Goal: Information Seeking & Learning: Learn about a topic

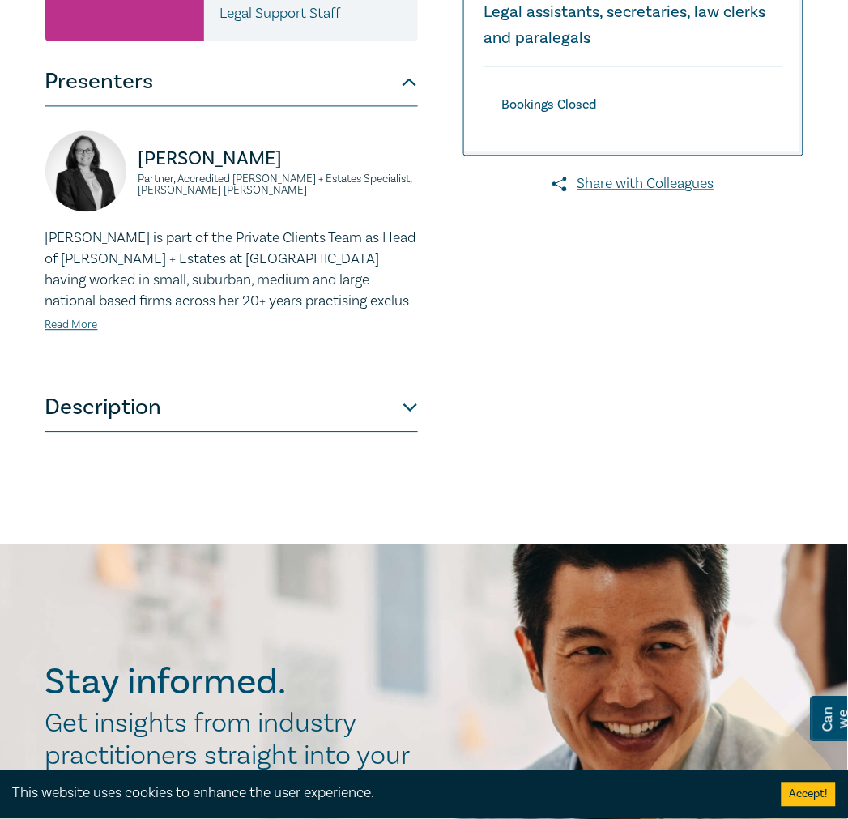
scroll to position [539, 0]
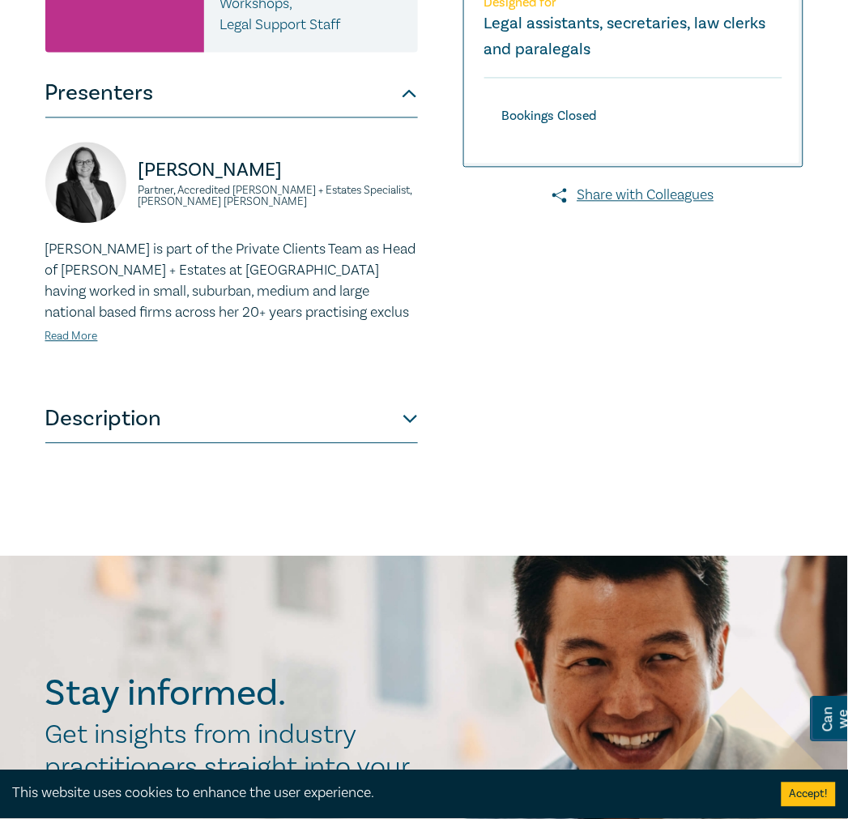
click at [132, 414] on button "Description" at bounding box center [231, 419] width 372 height 49
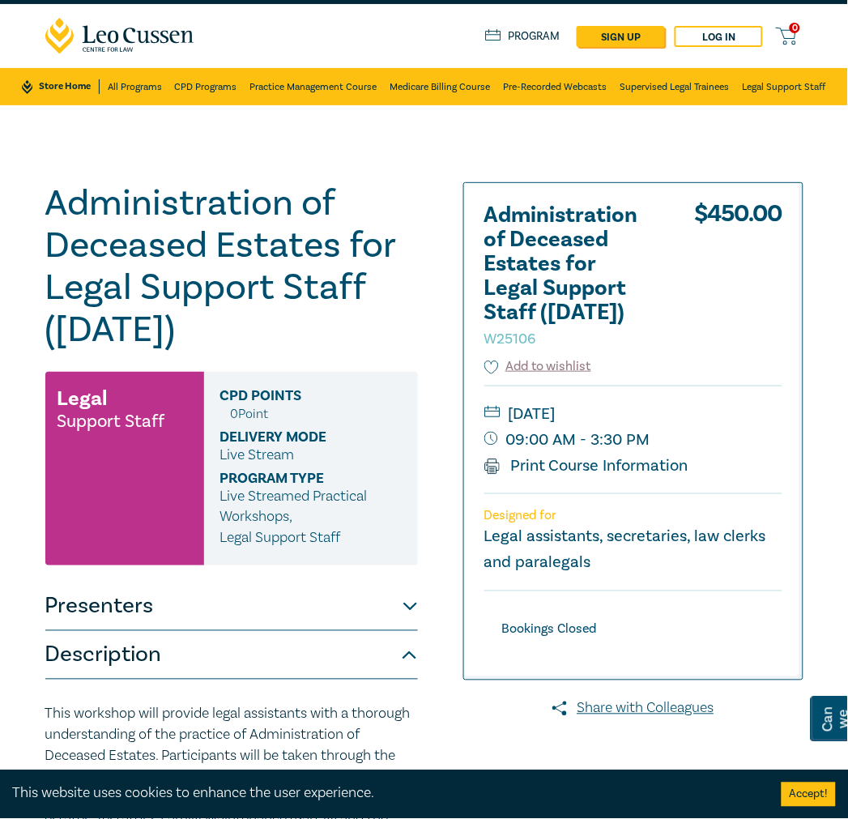
scroll to position [0, 0]
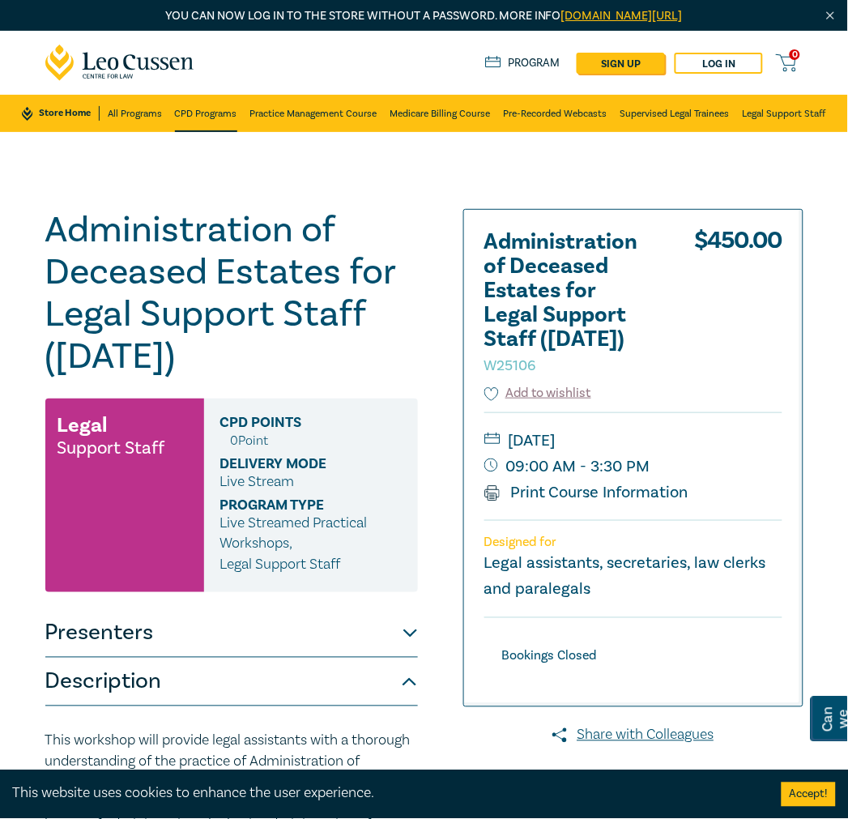
click at [215, 107] on link "CPD Programs" at bounding box center [206, 113] width 62 height 37
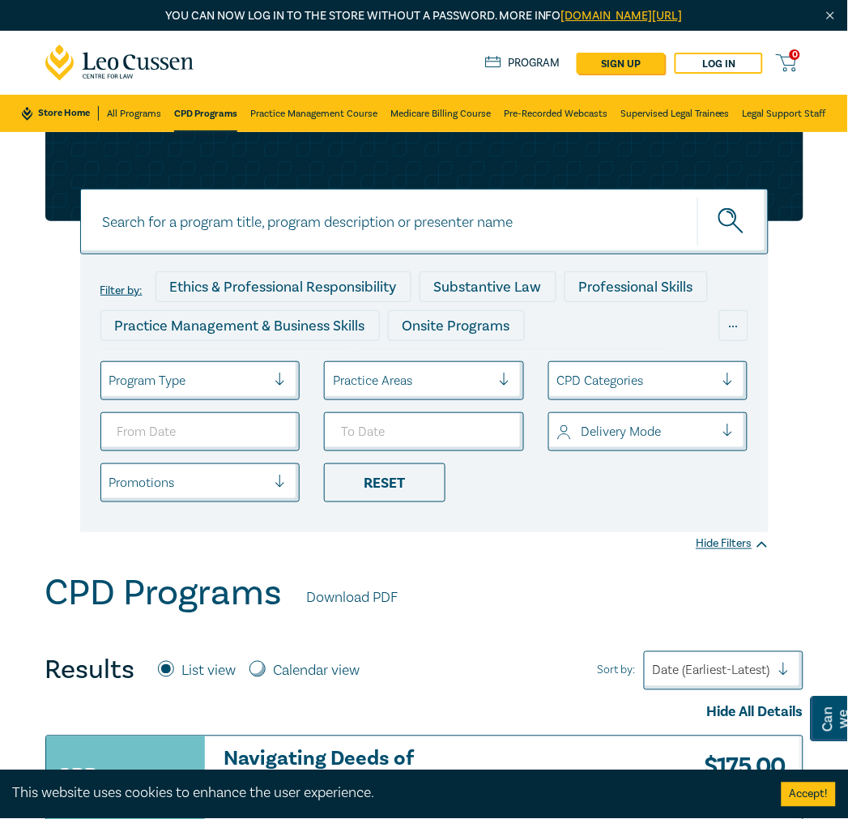
click at [345, 224] on input at bounding box center [424, 222] width 688 height 66
type input "Cost"
click at [697, 197] on button "submit" at bounding box center [732, 221] width 71 height 49
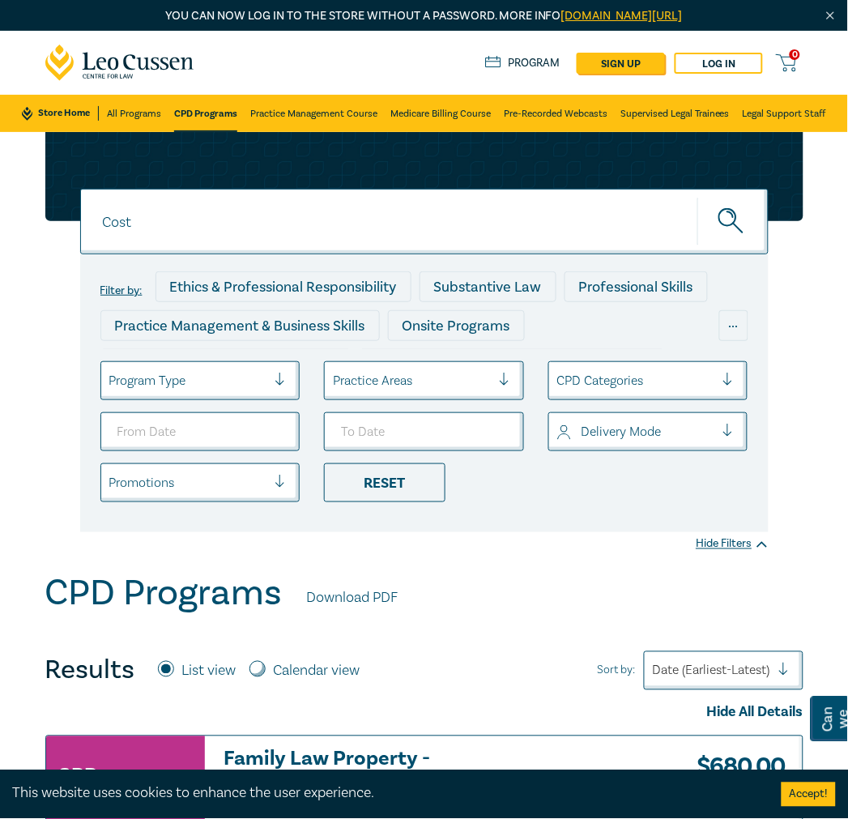
click at [731, 228] on icon "submit" at bounding box center [732, 222] width 28 height 28
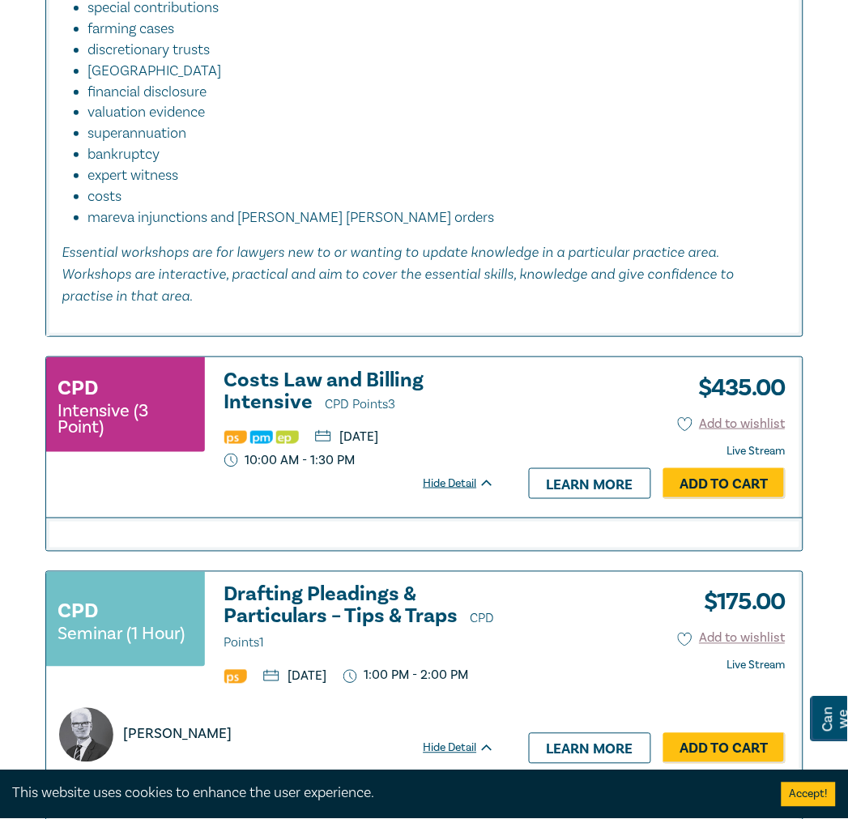
scroll to position [1169, 0]
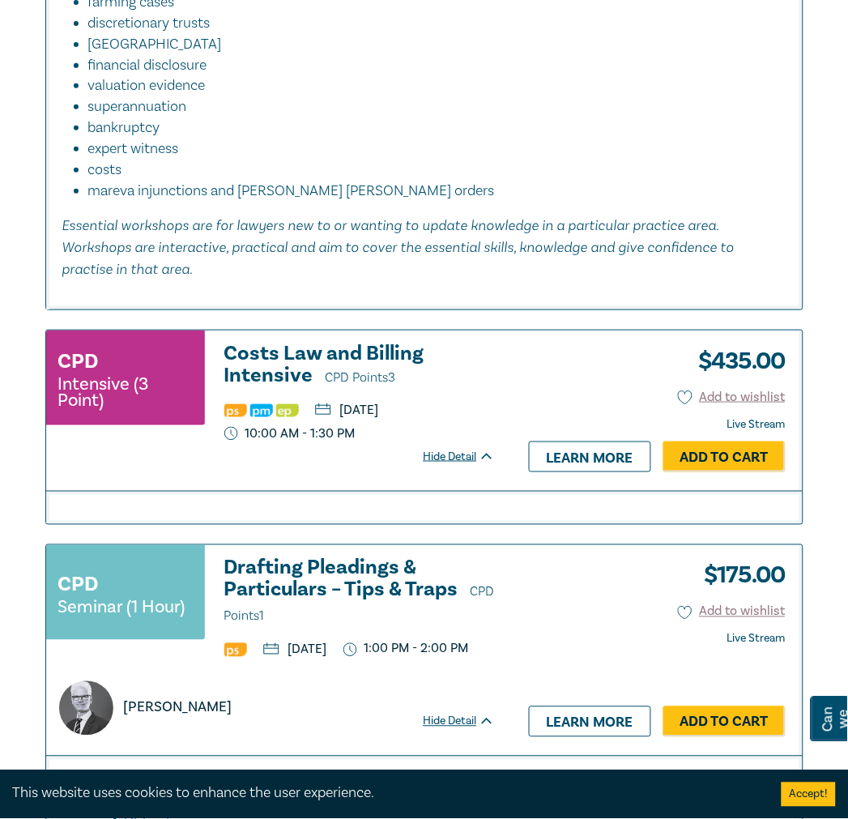
click at [466, 459] on div "Hide Detail" at bounding box center [467, 457] width 89 height 16
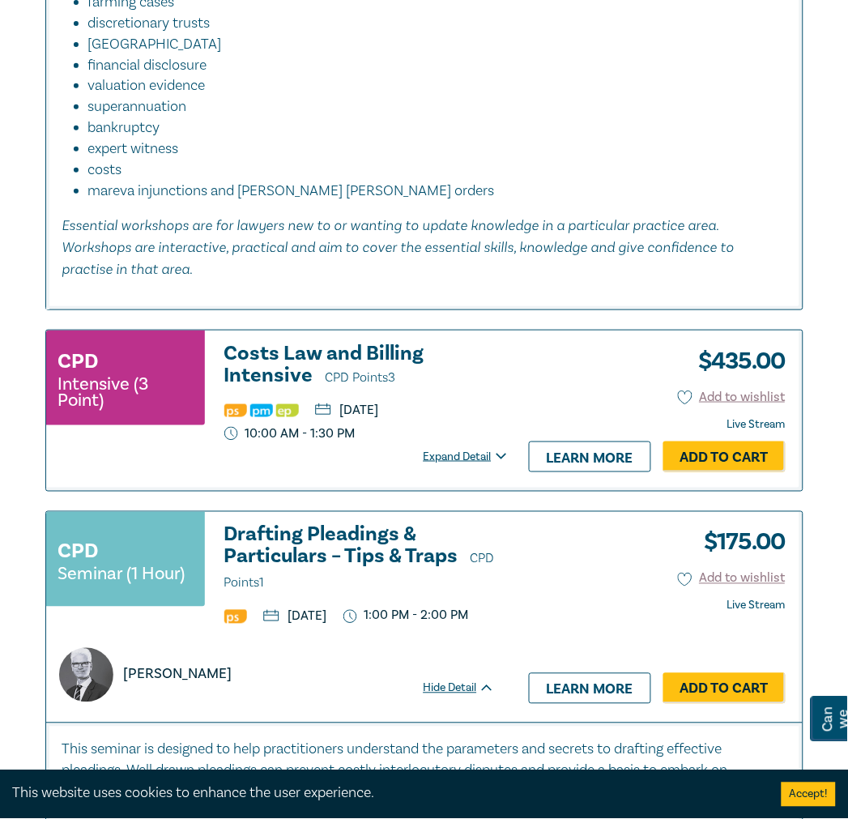
click at [466, 459] on div "Expand Detail" at bounding box center [467, 457] width 89 height 16
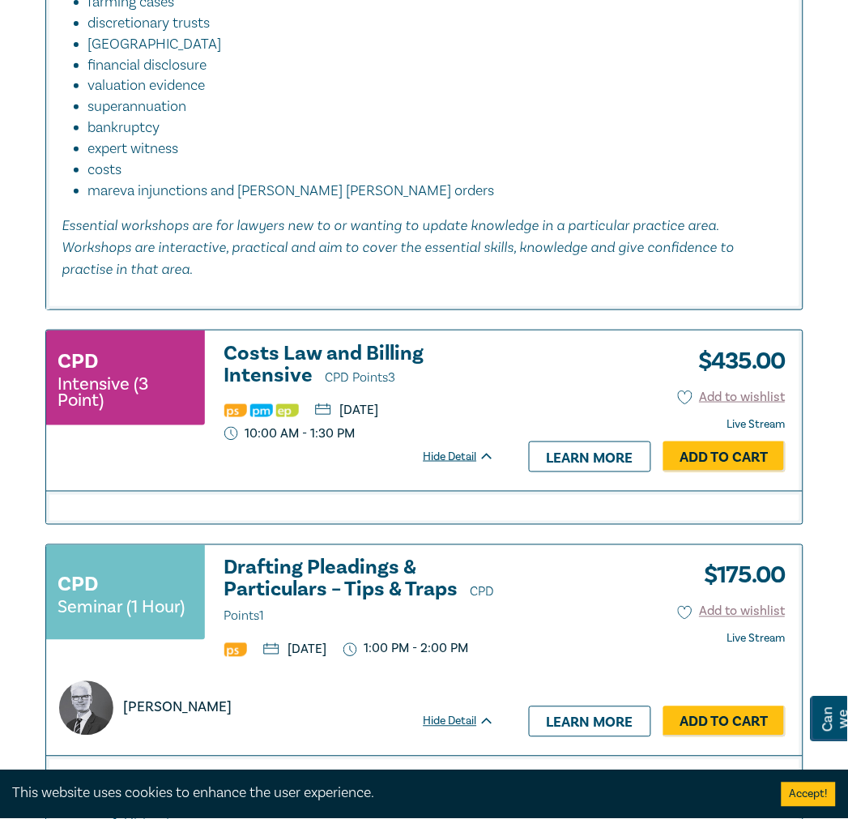
click at [309, 351] on h3 "Costs Law and Billing Intensive CPD Points 3" at bounding box center [359, 366] width 270 height 46
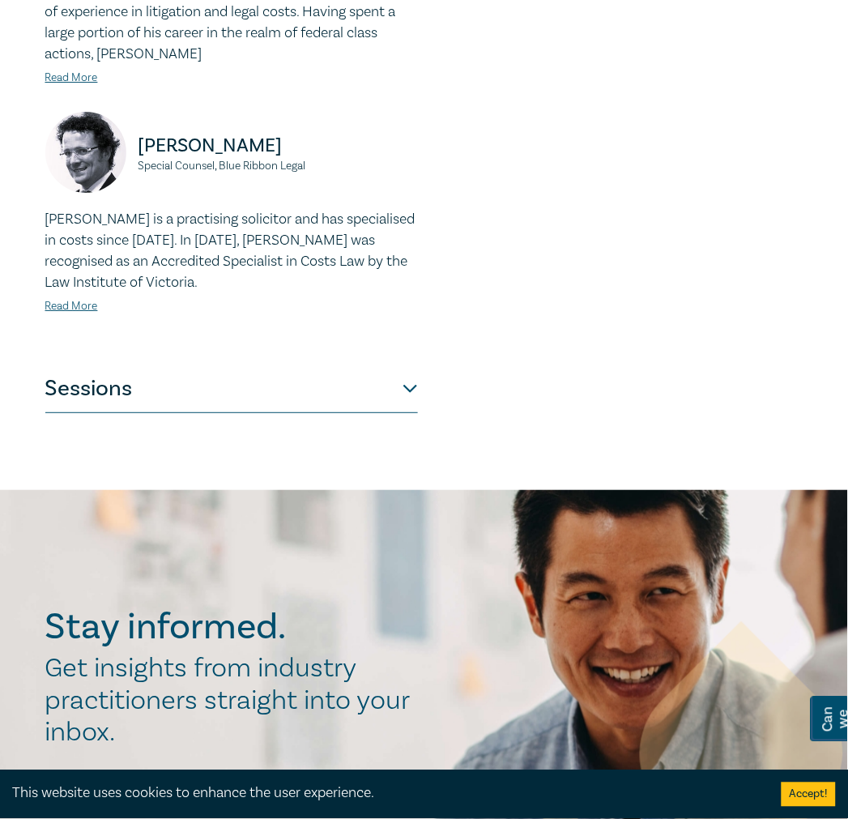
scroll to position [1169, 0]
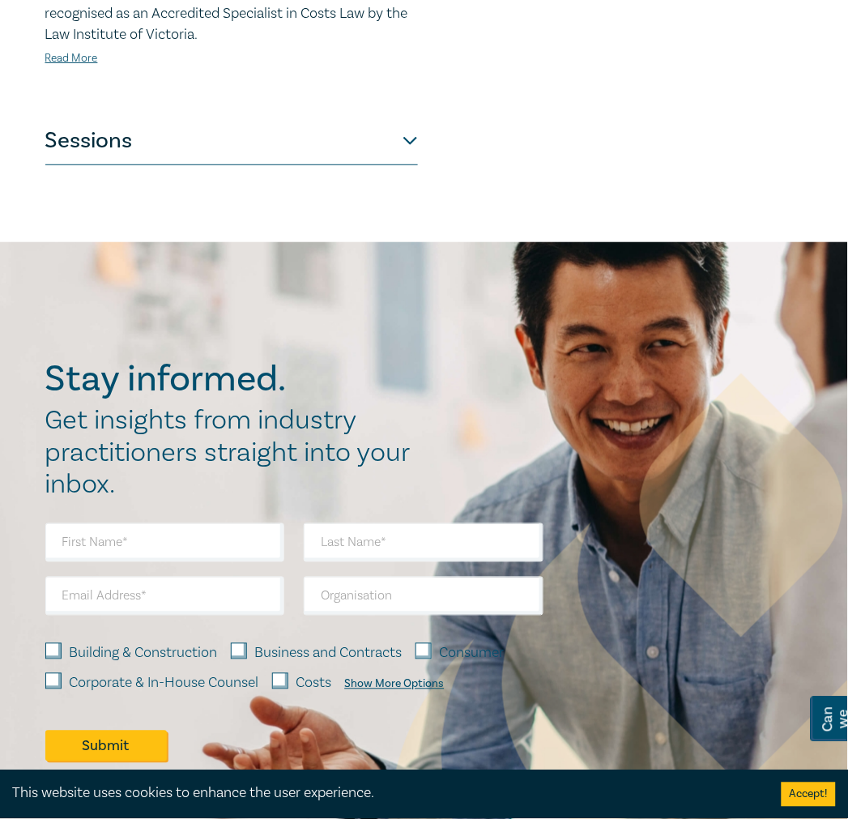
click at [364, 127] on button "Sessions" at bounding box center [231, 141] width 372 height 49
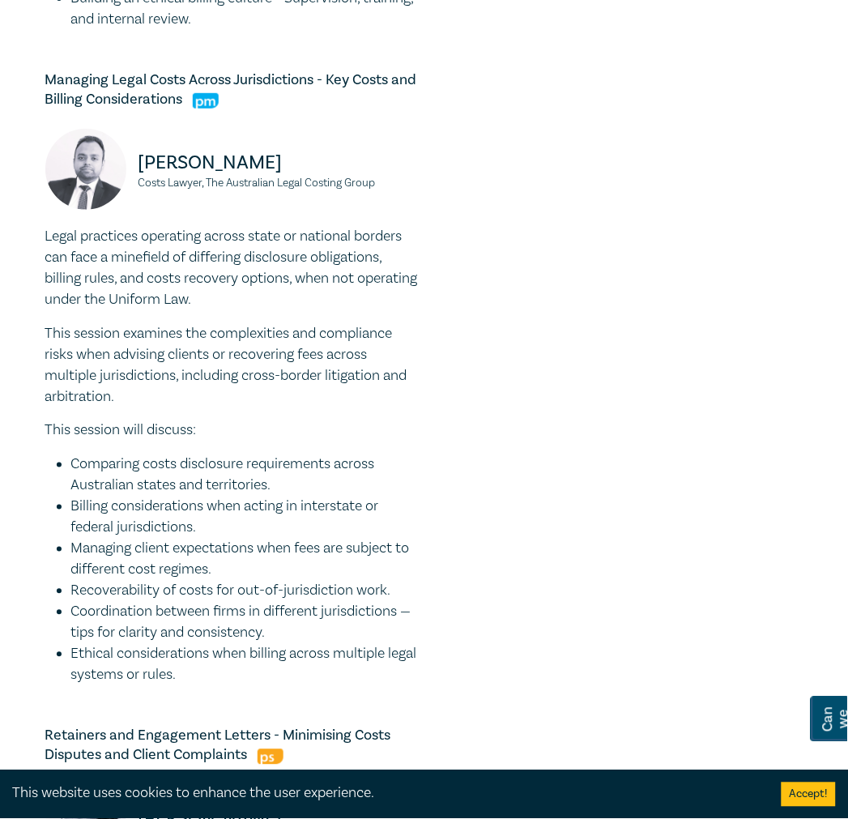
scroll to position [1250, 0]
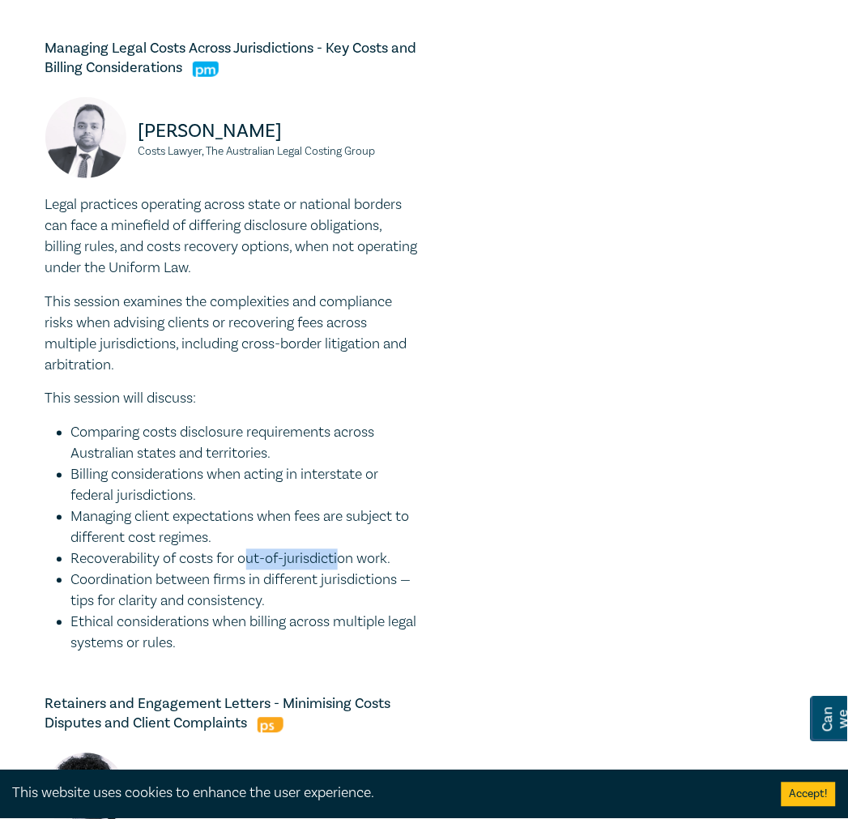
drag, startPoint x: 248, startPoint y: 555, endPoint x: 340, endPoint y: 568, distance: 93.3
click at [340, 568] on li "Recoverability of costs for out-of-jurisdiction work." at bounding box center [244, 559] width 347 height 21
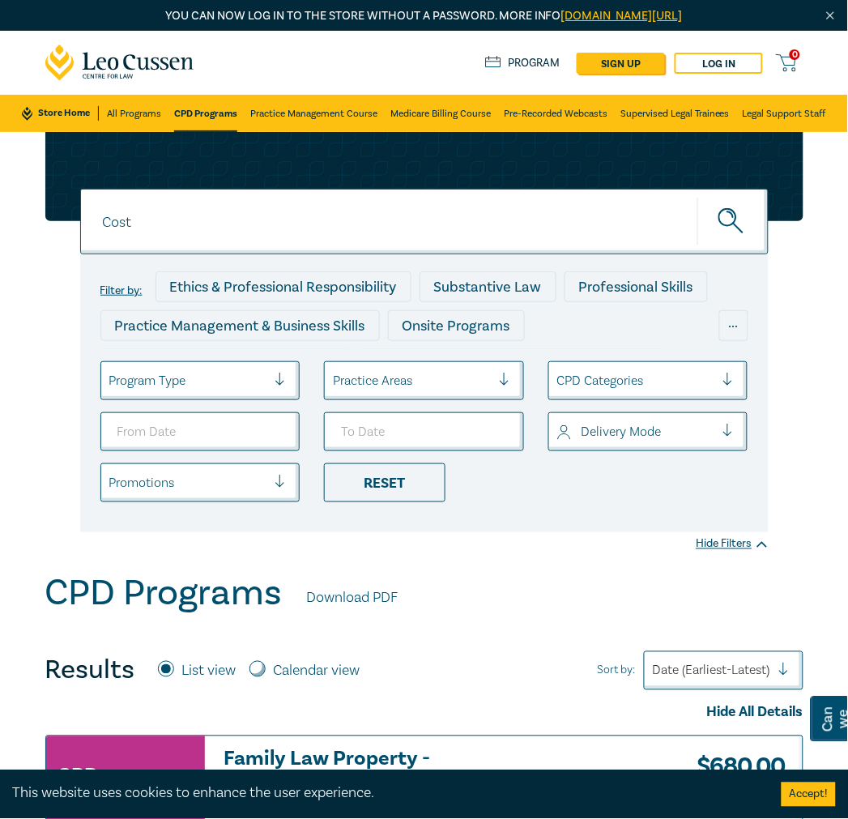
click at [427, 378] on div at bounding box center [412, 380] width 158 height 21
click at [498, 389] on div "Practice Areas" at bounding box center [412, 381] width 174 height 28
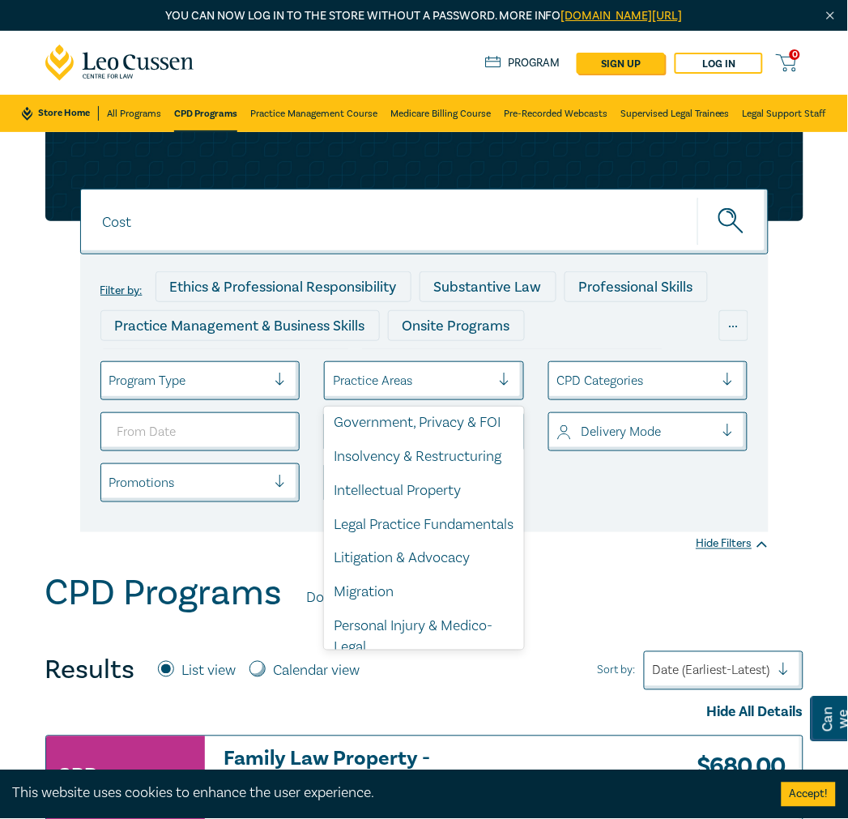
scroll to position [449, 0]
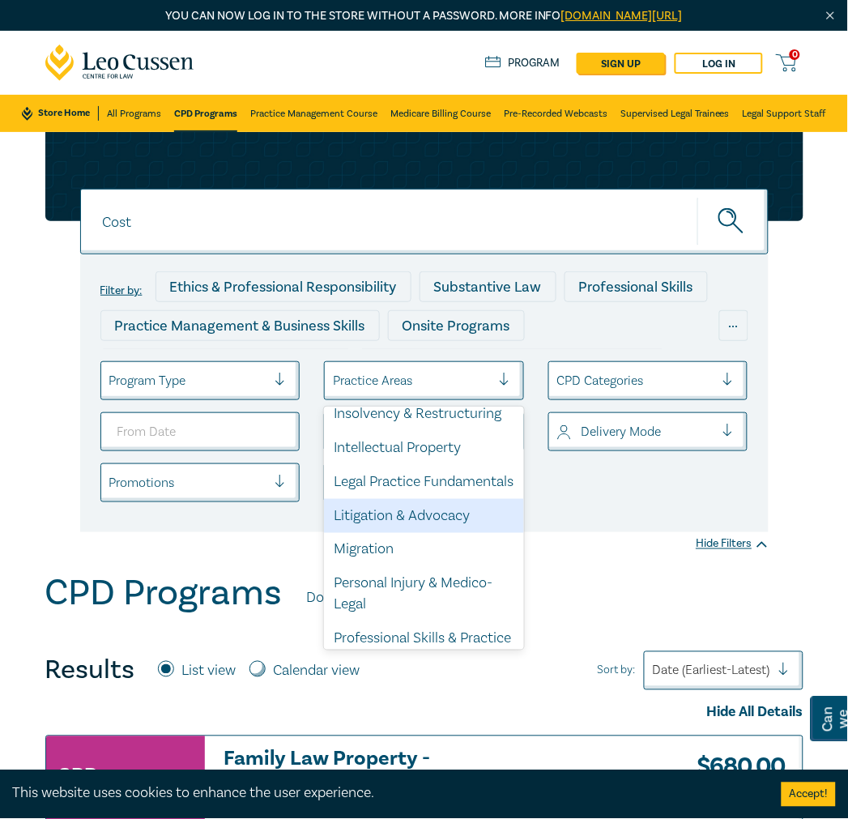
click at [449, 533] on div "Litigation & Advocacy" at bounding box center [424, 516] width 200 height 34
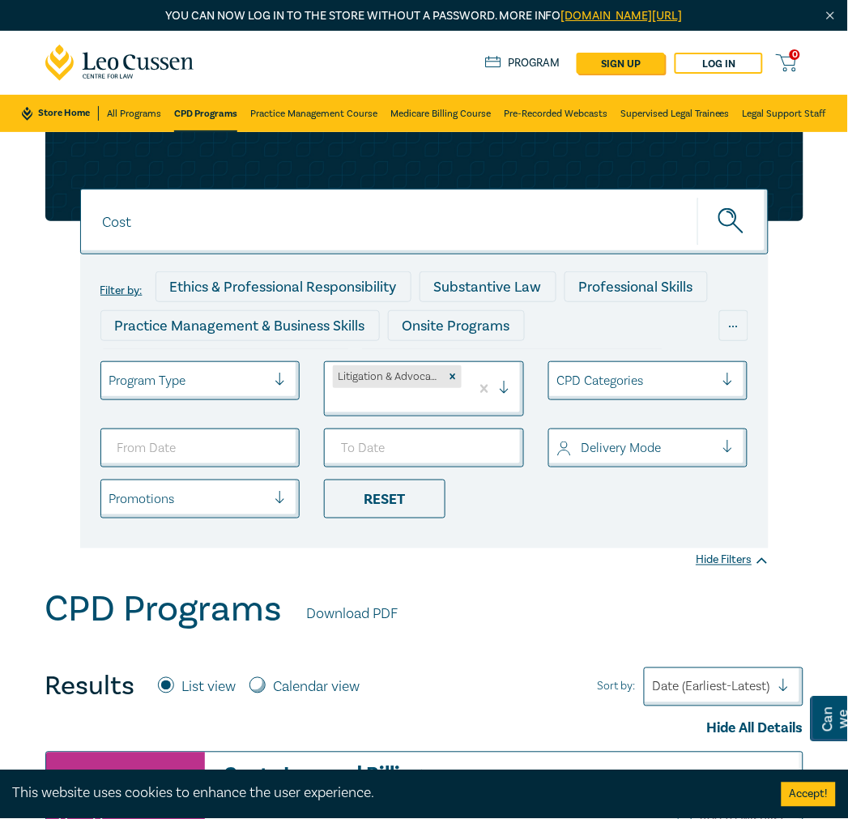
click at [731, 219] on icon "submit" at bounding box center [732, 222] width 28 height 28
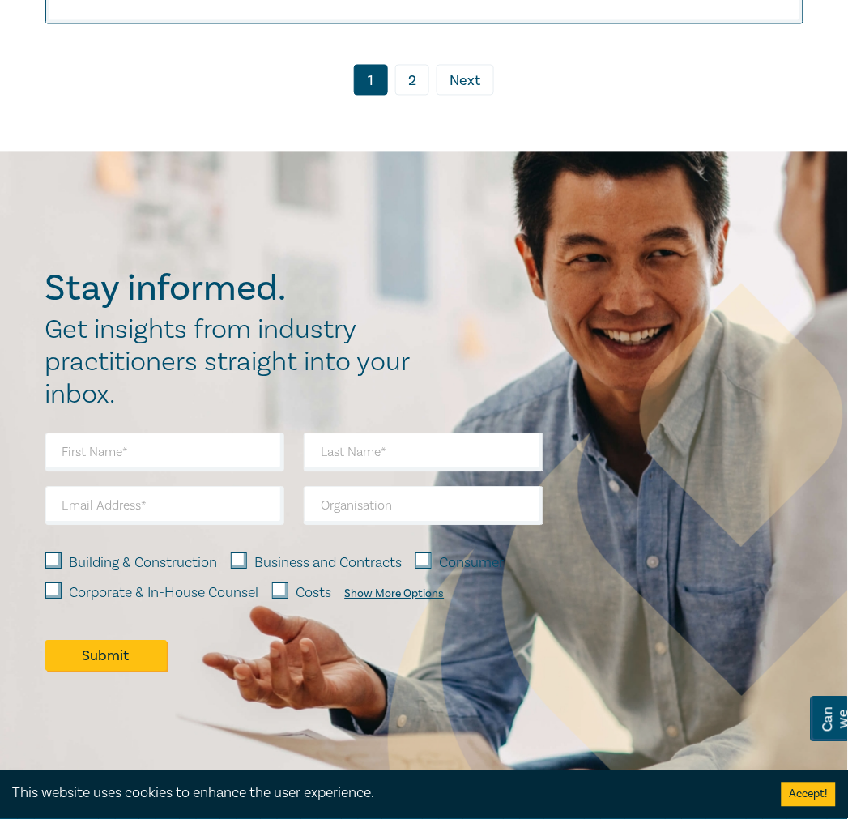
scroll to position [10166, 0]
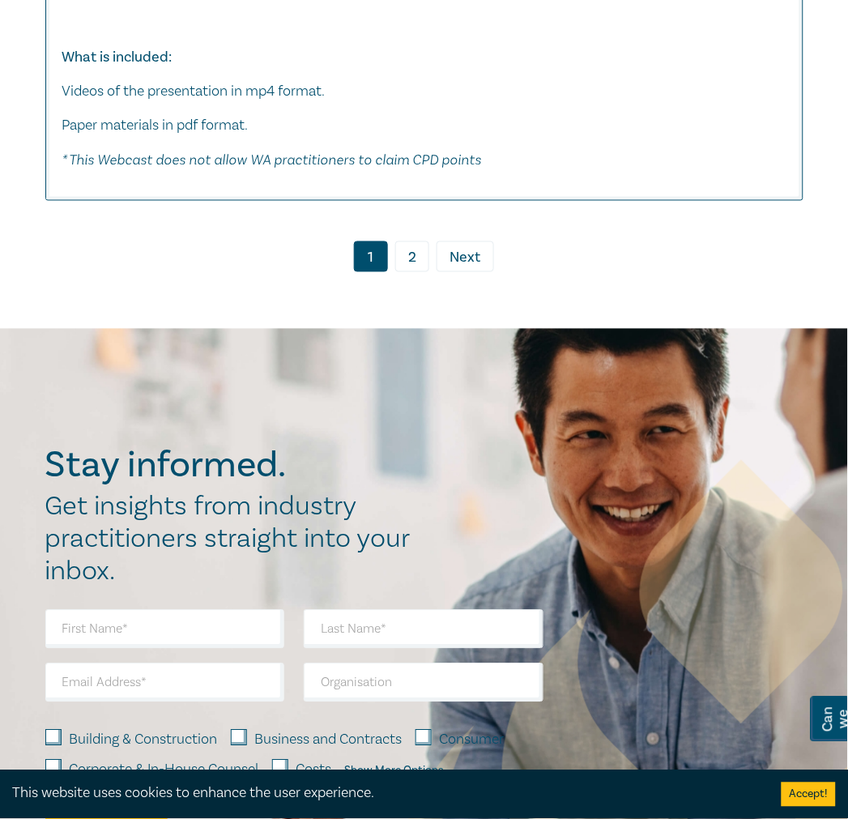
click at [415, 272] on link "2" at bounding box center [412, 256] width 34 height 31
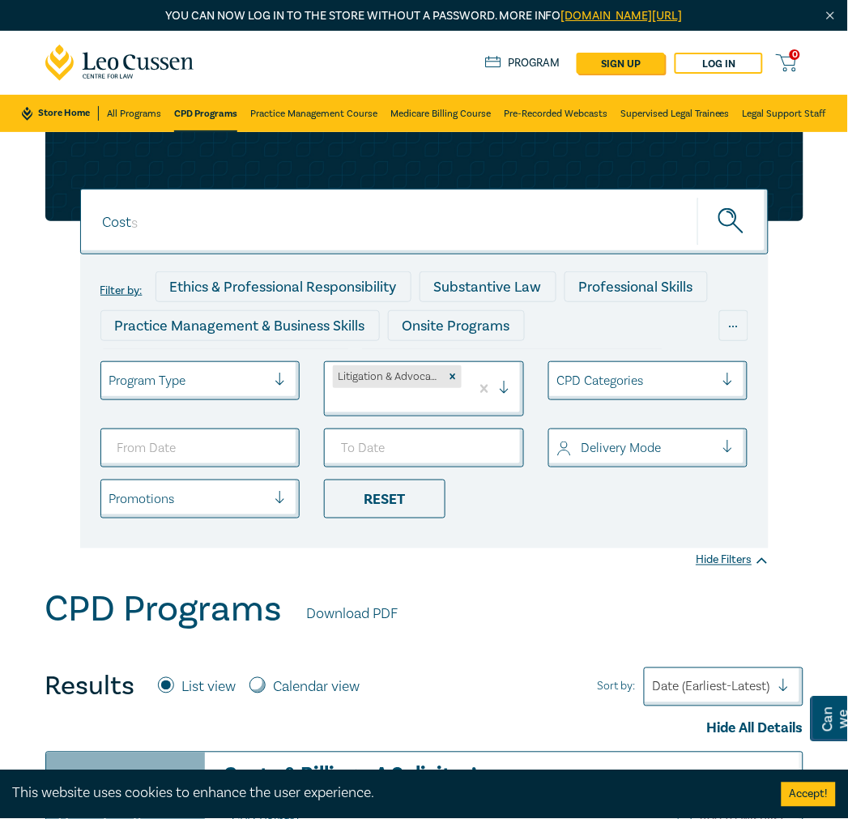
click at [292, 235] on input "Cost" at bounding box center [424, 222] width 688 height 66
drag, startPoint x: 235, startPoint y: 223, endPoint x: -2, endPoint y: 204, distance: 237.2
click at [205, 244] on input "Cost" at bounding box center [424, 222] width 688 height 66
click at [451, 379] on icon "Remove Litigation & Advocacy" at bounding box center [452, 376] width 11 height 11
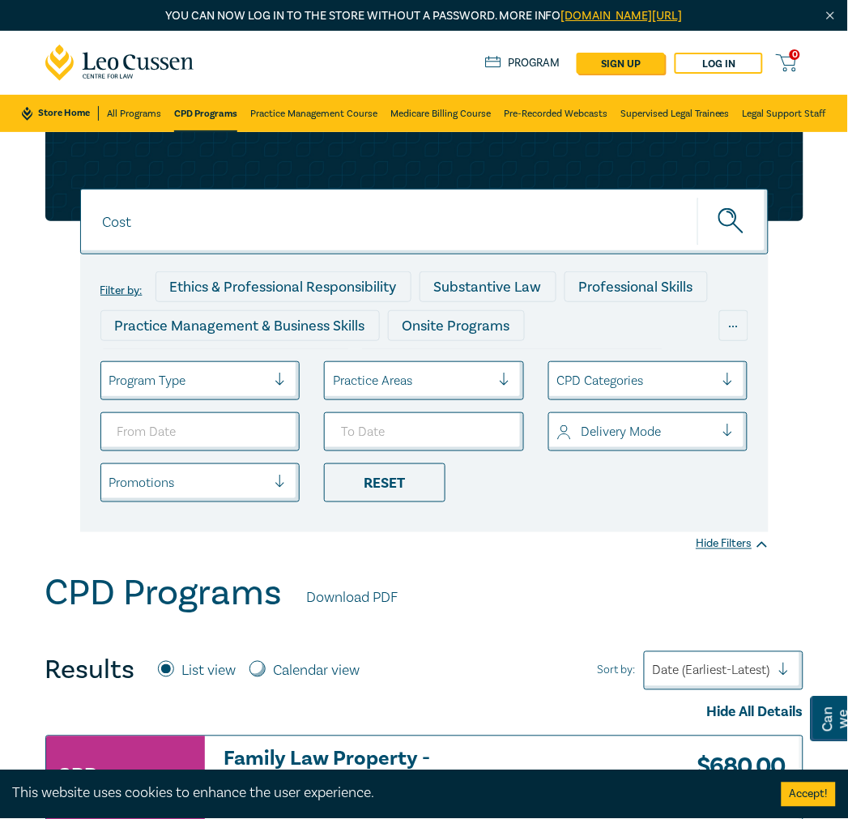
click at [503, 378] on div at bounding box center [511, 380] width 24 height 16
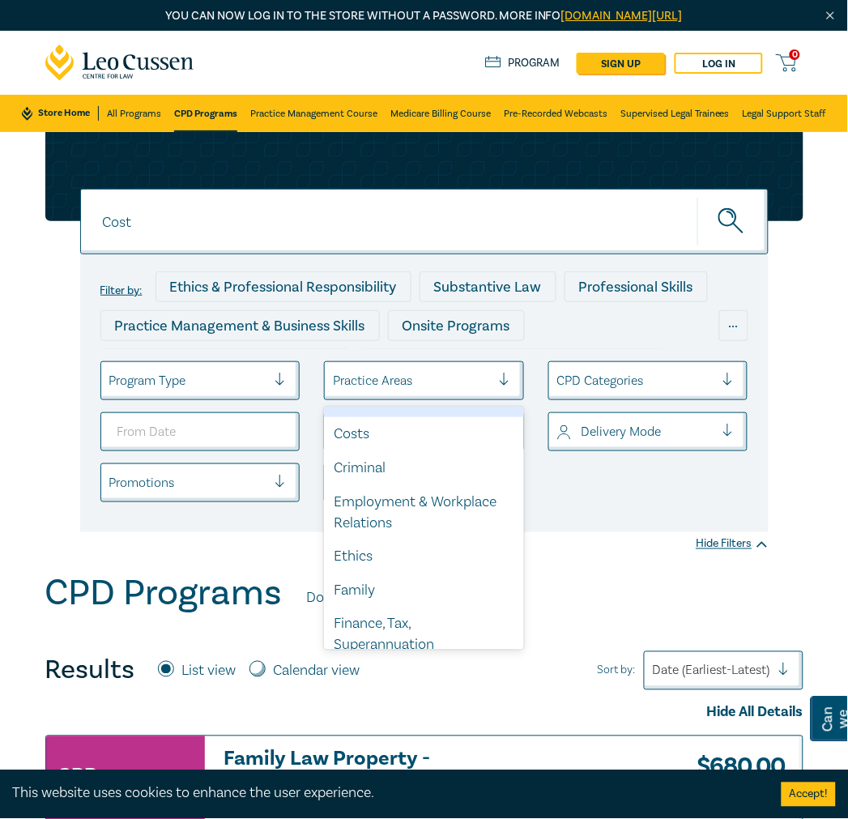
scroll to position [180, 0]
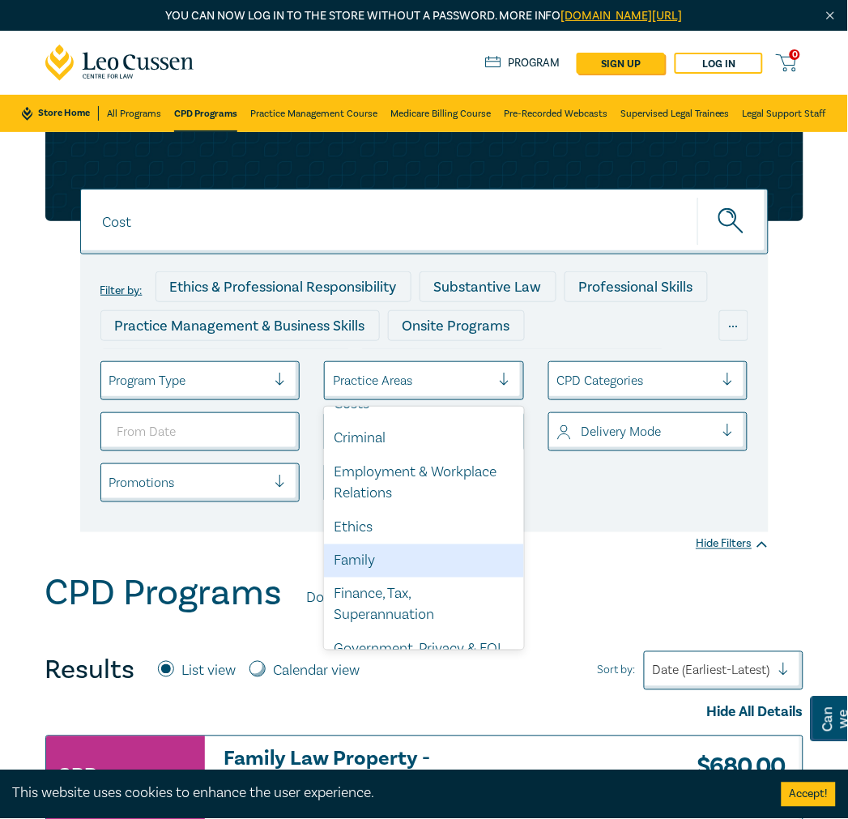
click at [381, 557] on div "Family" at bounding box center [424, 561] width 200 height 34
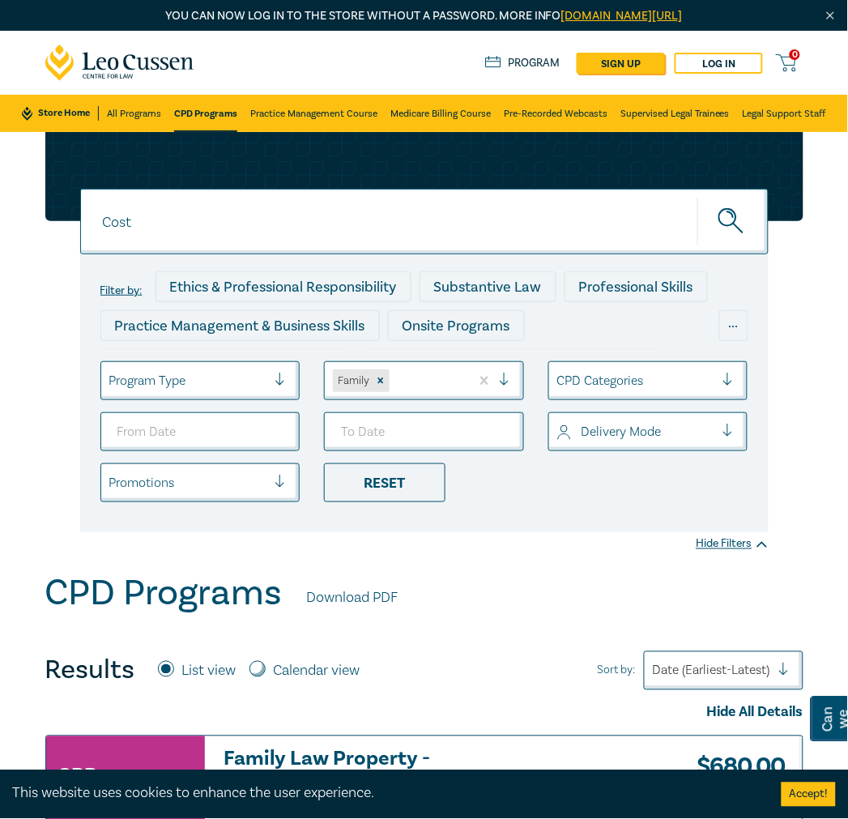
click at [251, 385] on div at bounding box center [188, 380] width 158 height 21
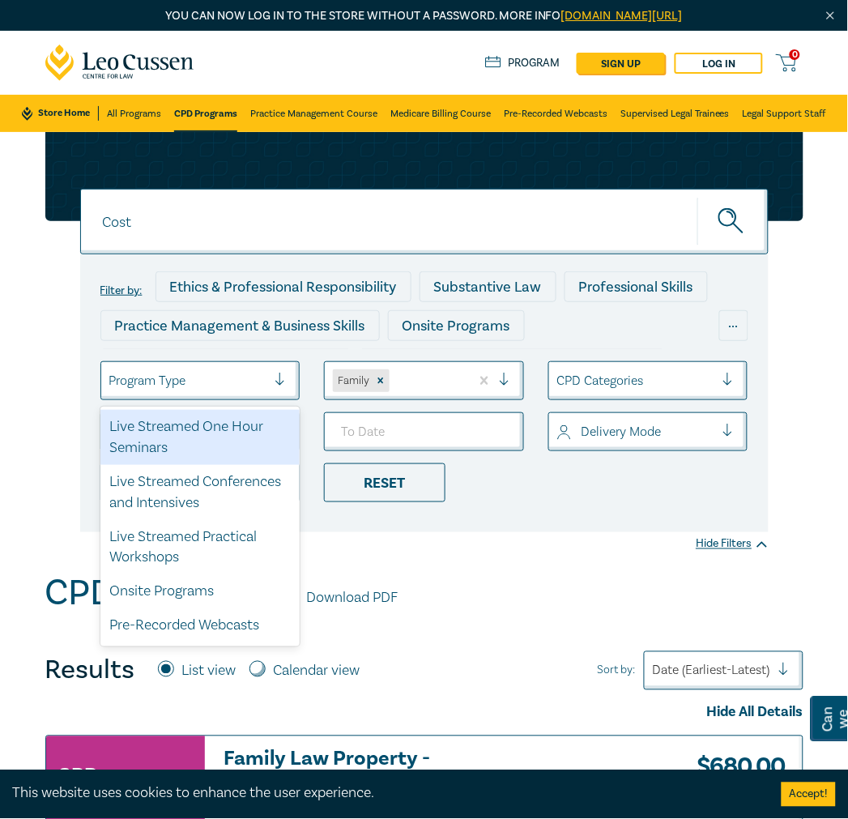
click at [251, 385] on div at bounding box center [188, 380] width 158 height 21
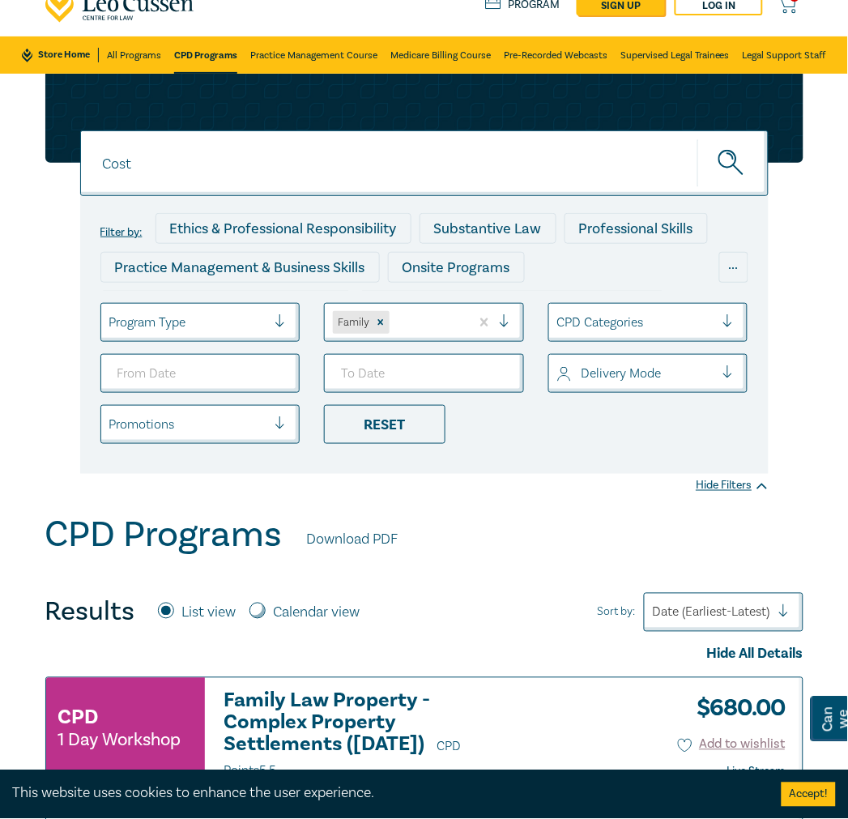
scroll to position [90, 0]
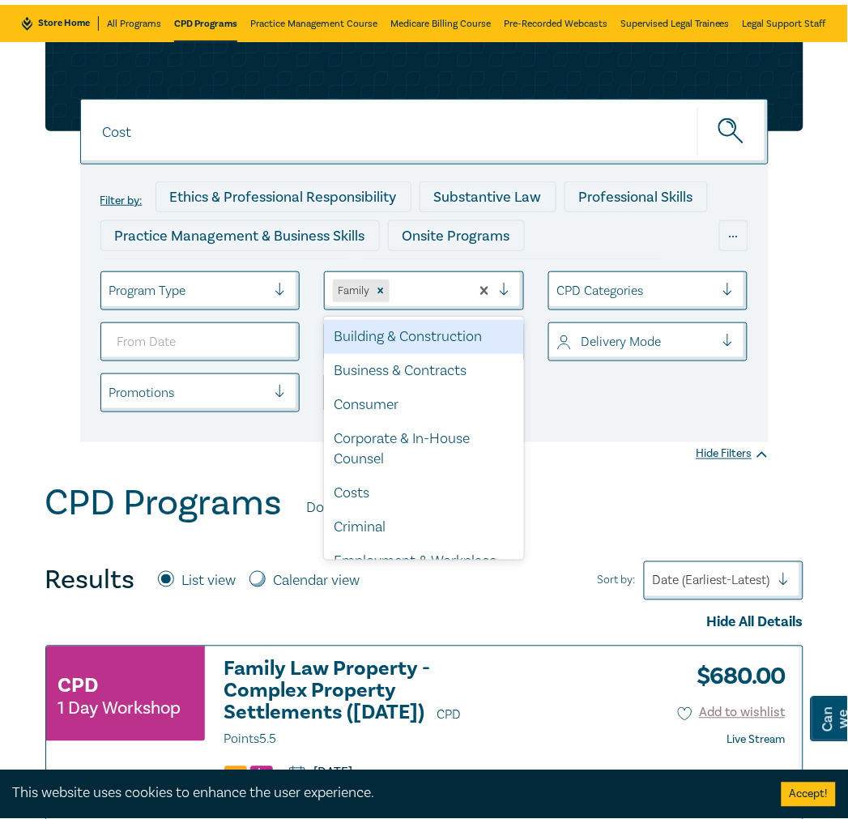
click at [428, 287] on div at bounding box center [427, 290] width 69 height 21
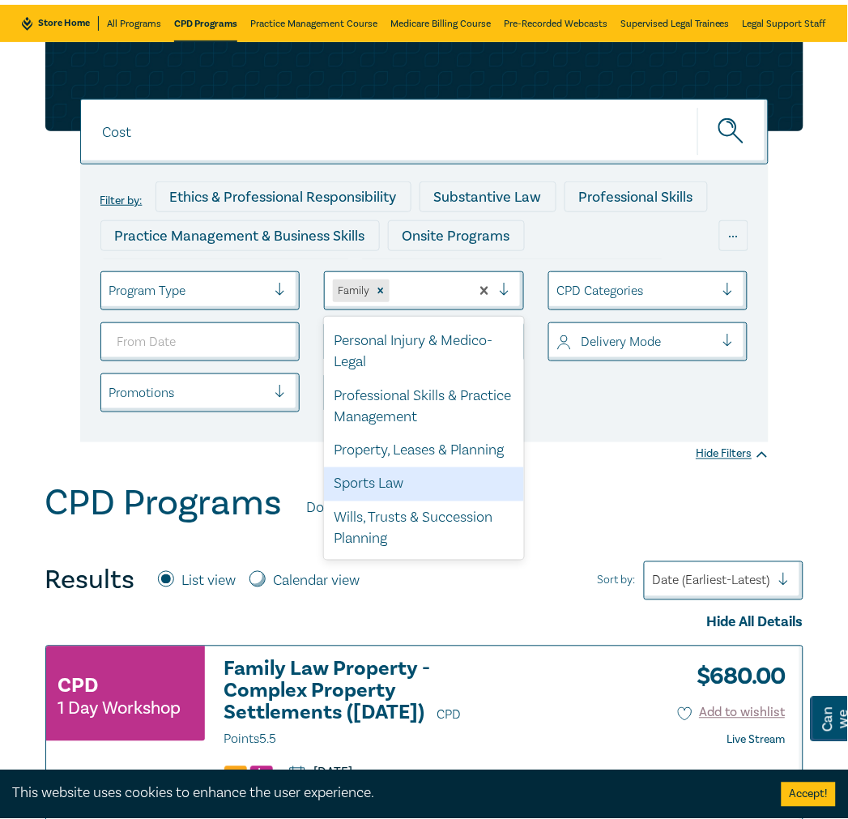
scroll to position [652, 0]
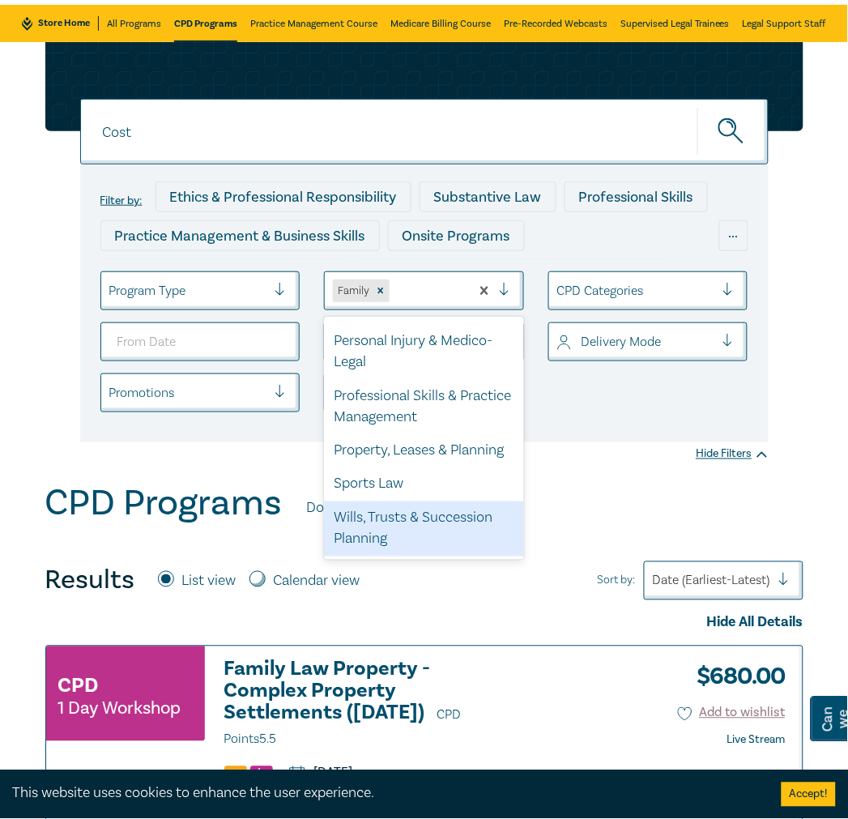
click at [389, 543] on div "Wills, Trusts & Succession Planning" at bounding box center [424, 528] width 200 height 55
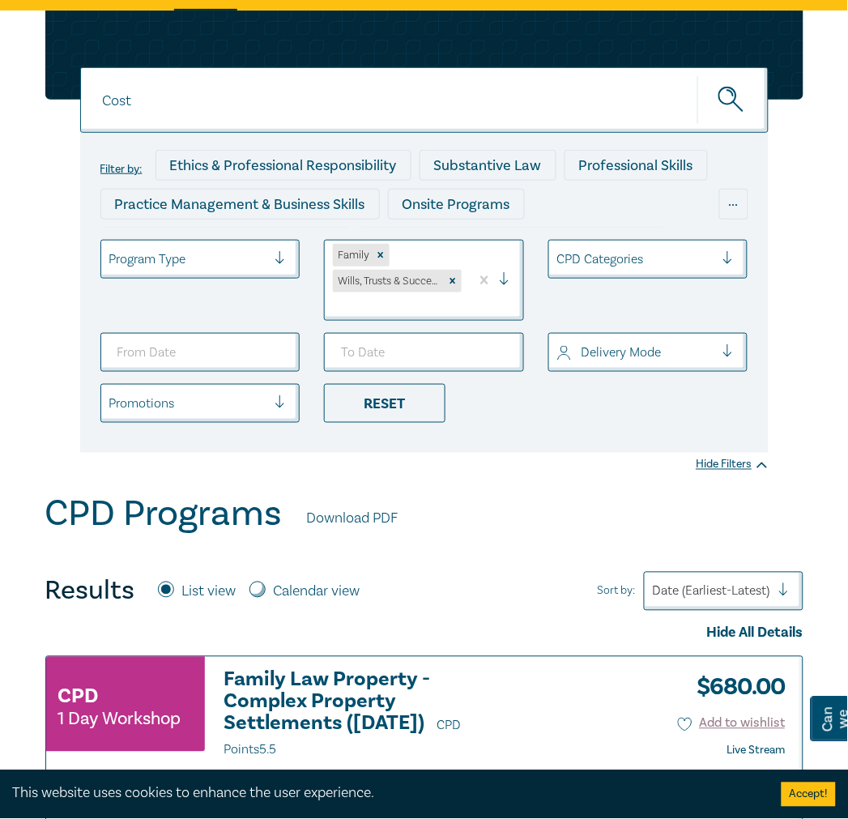
scroll to position [90, 0]
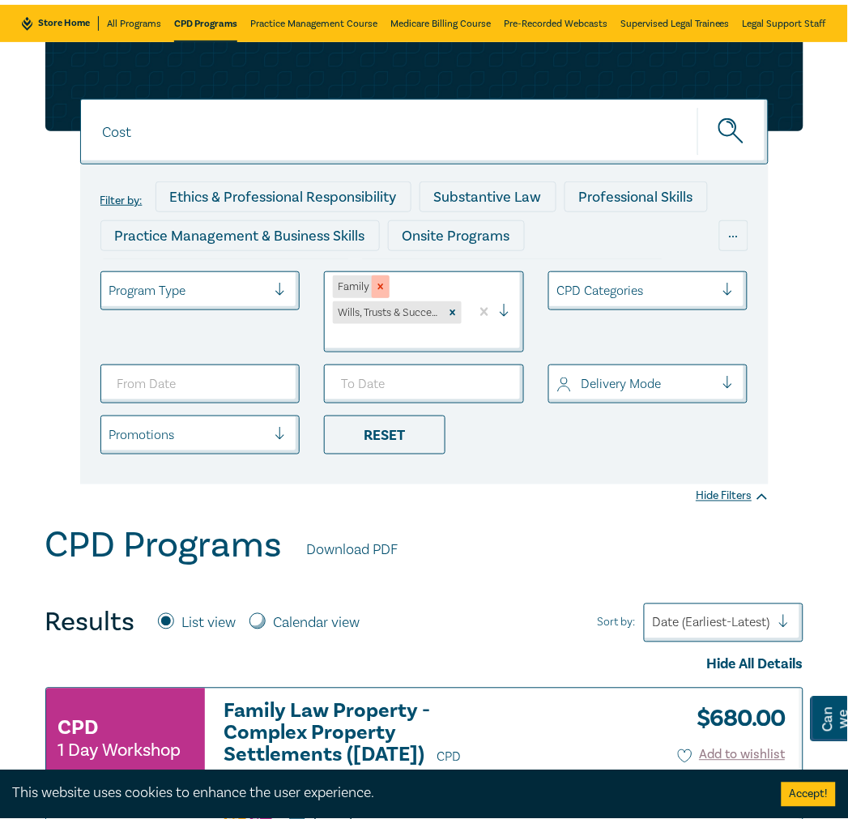
click at [378, 288] on icon "Remove Family" at bounding box center [381, 287] width 6 height 6
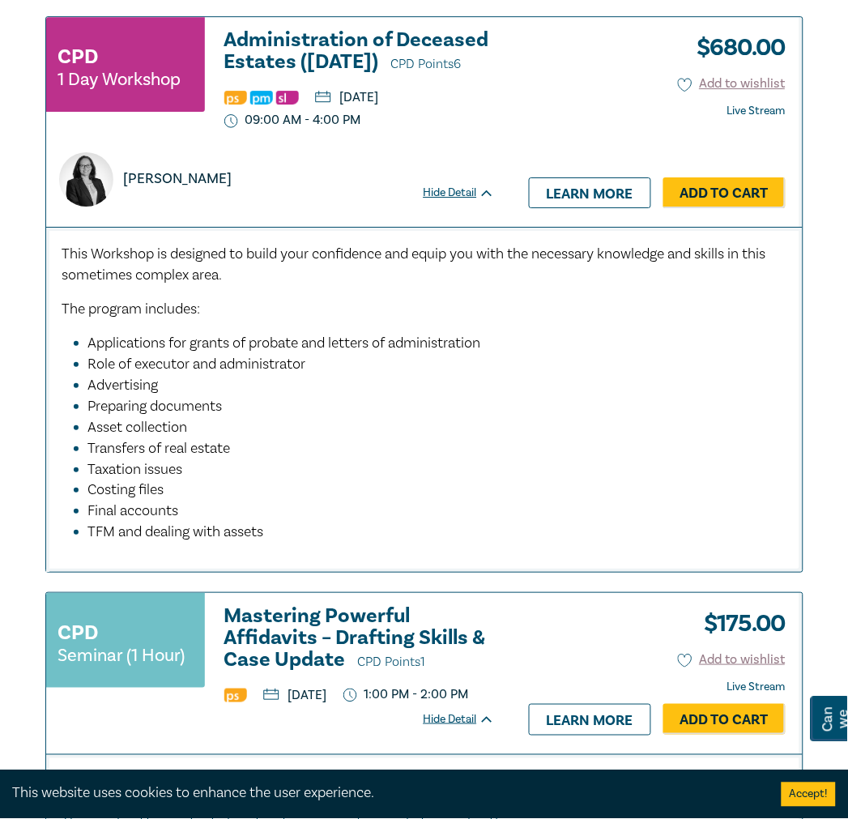
scroll to position [4138, 0]
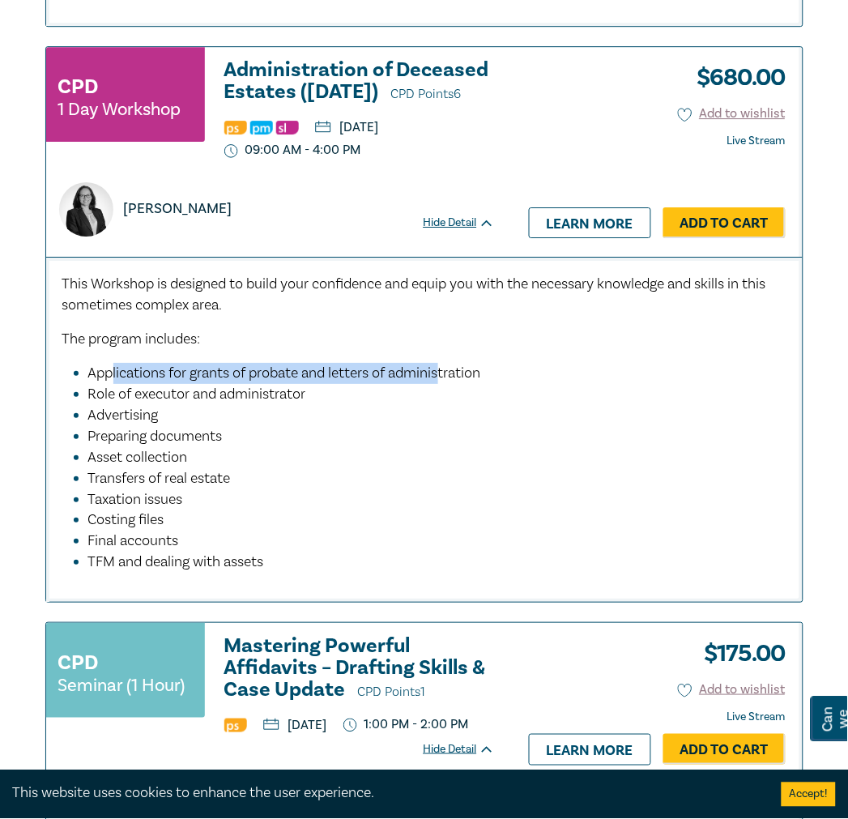
drag, startPoint x: 110, startPoint y: 513, endPoint x: 447, endPoint y: 512, distance: 336.8
click at [447, 382] on span "Applications for grants of probate and letters of administration" at bounding box center [284, 373] width 393 height 19
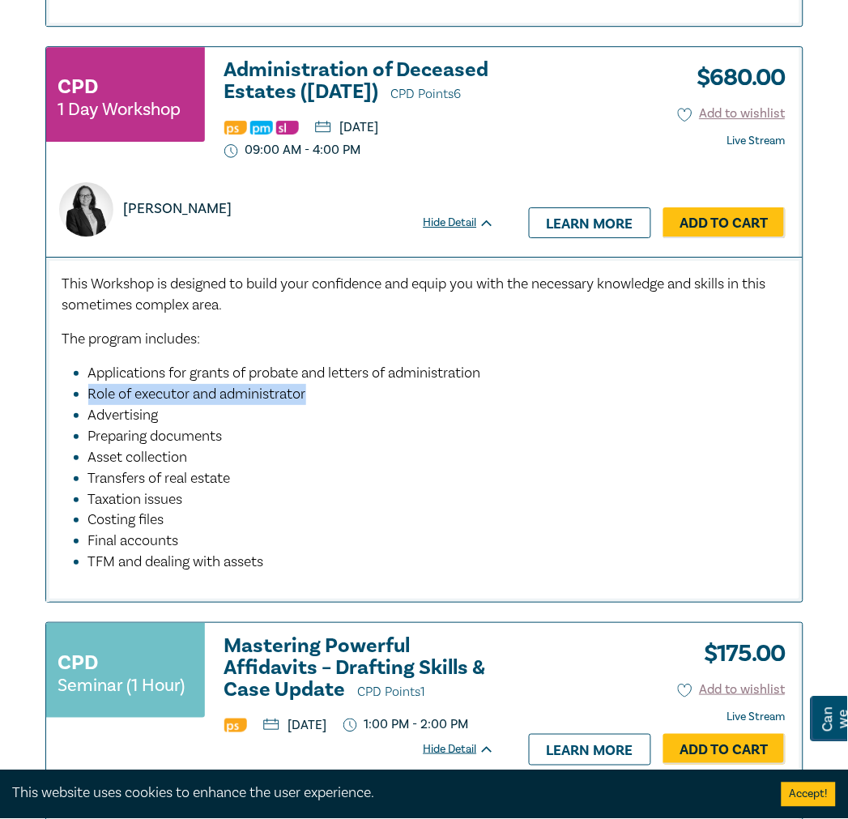
drag, startPoint x: 78, startPoint y: 539, endPoint x: 330, endPoint y: 529, distance: 252.0
click at [330, 405] on li "Role of executor and administrator" at bounding box center [429, 394] width 682 height 21
drag, startPoint x: 78, startPoint y: 560, endPoint x: 173, endPoint y: 563, distance: 95.6
click at [178, 426] on li "Advertising" at bounding box center [429, 415] width 682 height 21
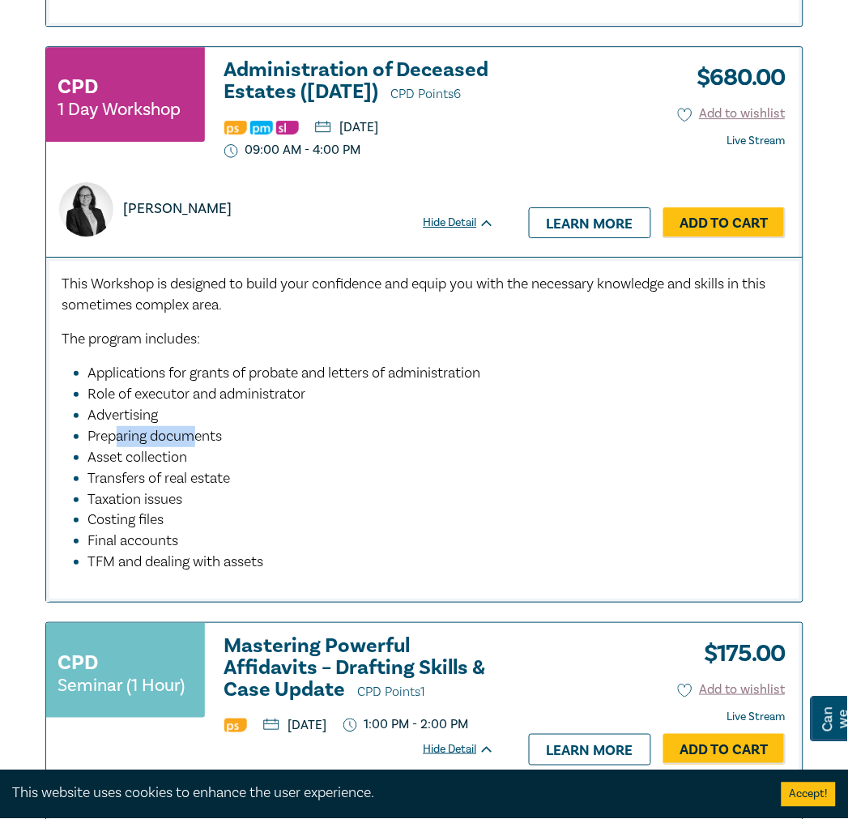
drag, startPoint x: 115, startPoint y: 576, endPoint x: 194, endPoint y: 576, distance: 79.4
click at [194, 445] on span "Preparing documents" at bounding box center [155, 436] width 134 height 19
drag, startPoint x: 119, startPoint y: 596, endPoint x: 196, endPoint y: 596, distance: 76.9
click at [196, 468] on li "Asset collection" at bounding box center [429, 457] width 682 height 21
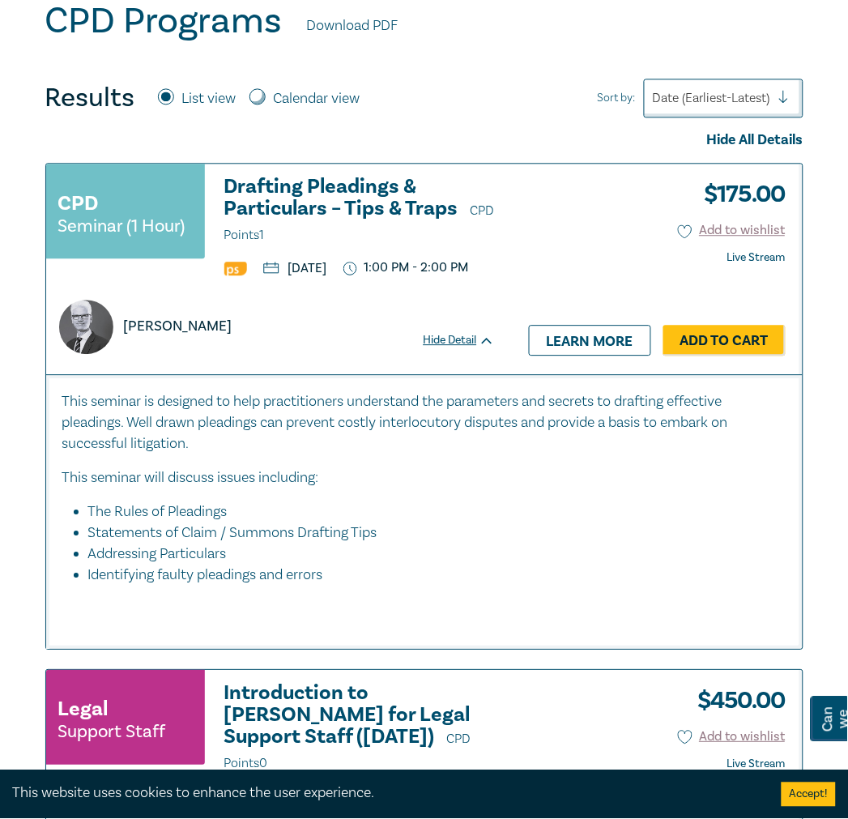
scroll to position [0, 0]
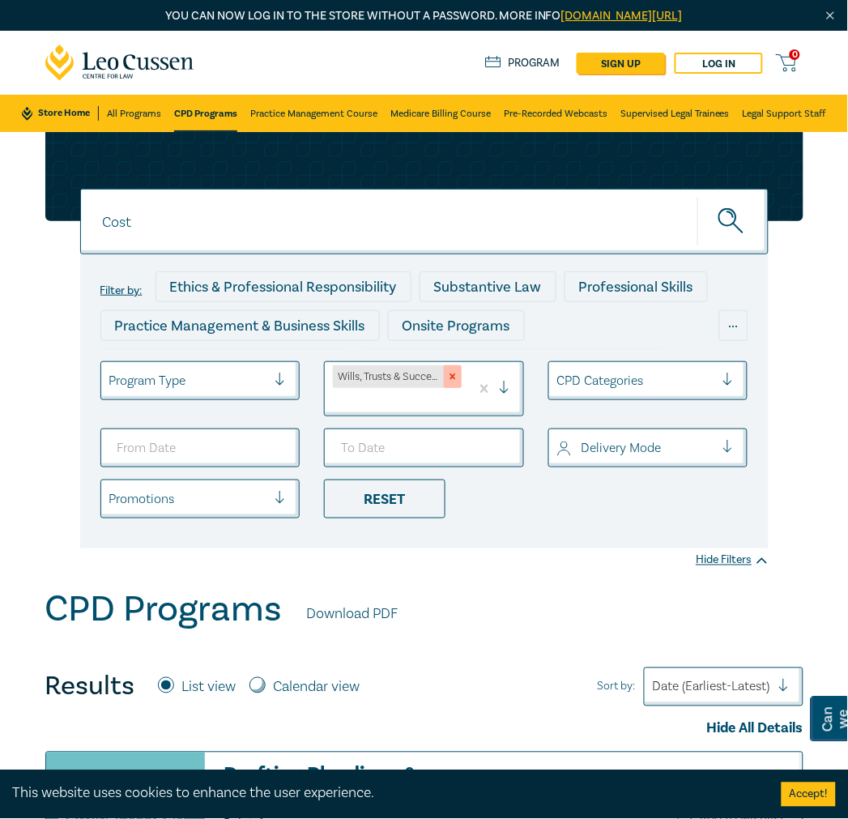
click at [458, 381] on div "Remove Wills, Trusts & Succession Planning" at bounding box center [453, 376] width 18 height 23
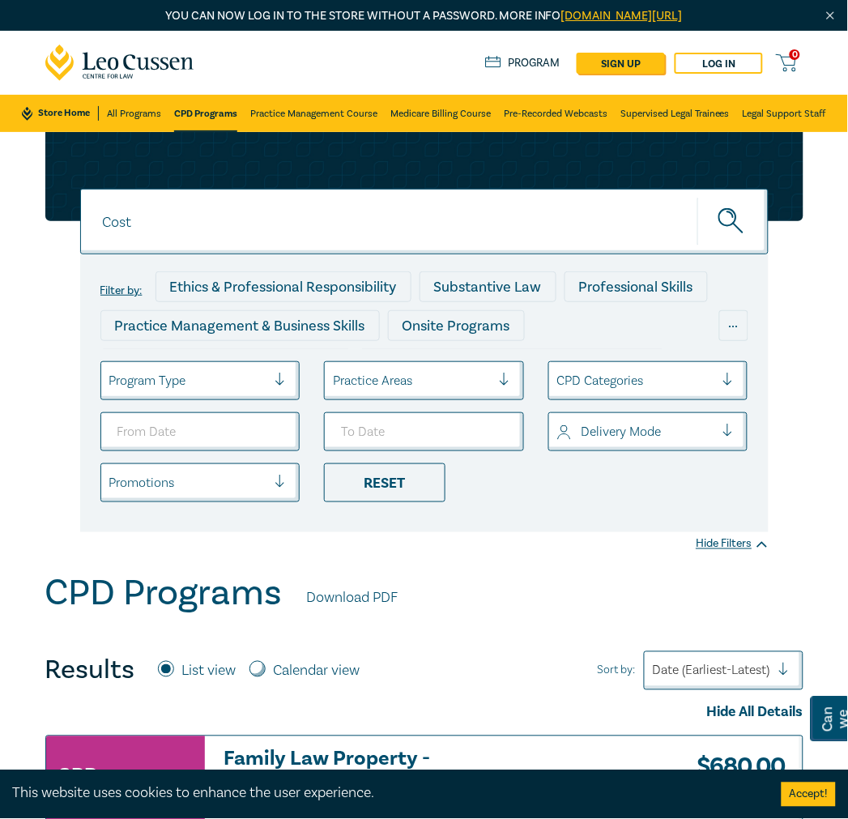
click at [425, 381] on div at bounding box center [412, 380] width 158 height 21
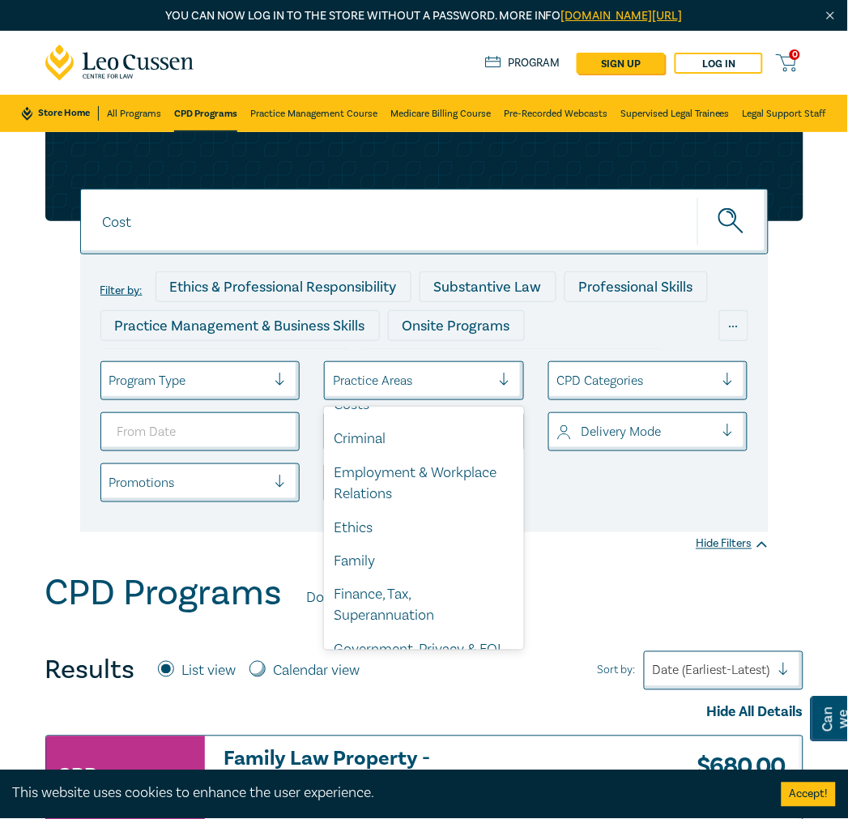
scroll to position [180, 0]
click at [408, 572] on div "Family" at bounding box center [424, 561] width 200 height 34
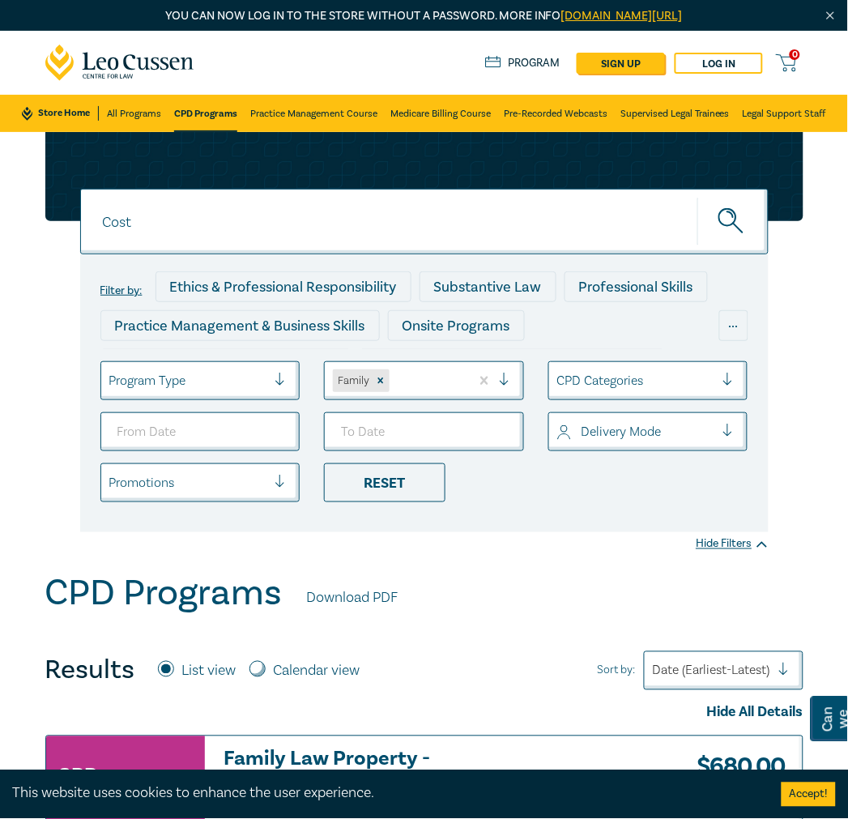
click at [738, 212] on icon "submit" at bounding box center [732, 222] width 28 height 28
drag, startPoint x: 341, startPoint y: 219, endPoint x: -2, endPoint y: 215, distance: 342.5
click at [697, 197] on button "submit" at bounding box center [732, 221] width 71 height 49
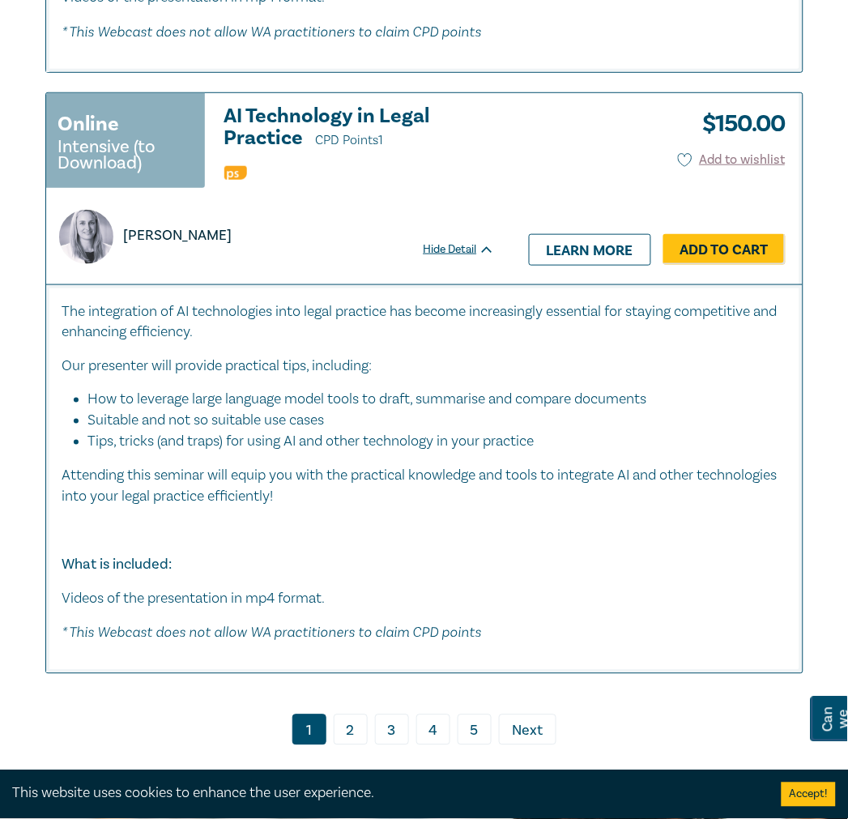
scroll to position [9087, 0]
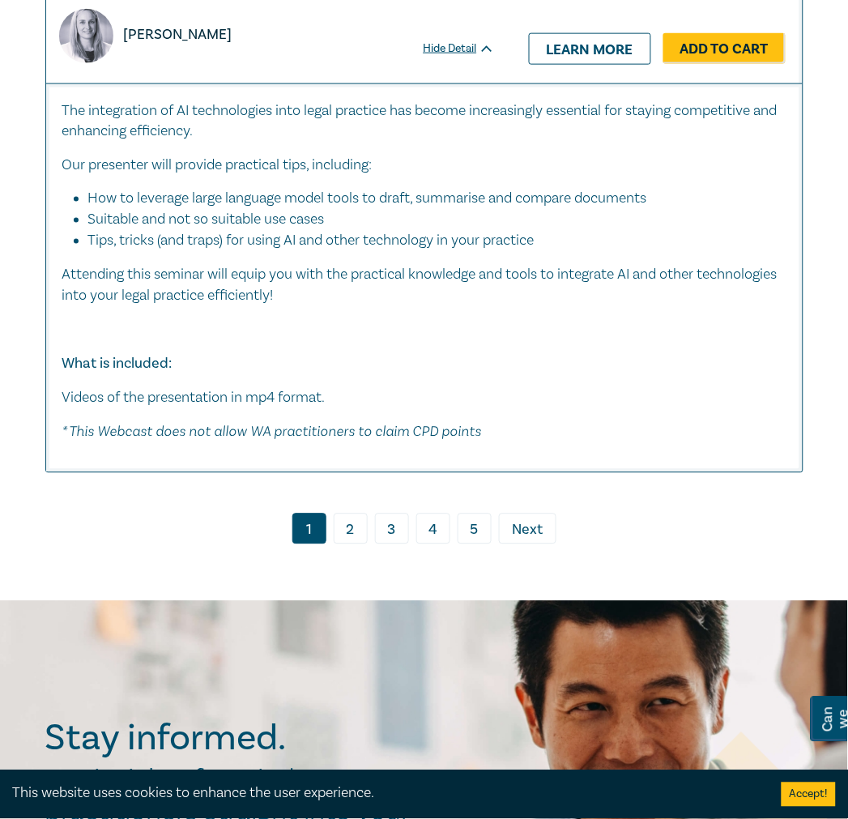
drag, startPoint x: 510, startPoint y: 287, endPoint x: 463, endPoint y: 294, distance: 47.4
drag, startPoint x: 438, startPoint y: 293, endPoint x: 215, endPoint y: 249, distance: 227.9
copy h3 "AI Technology in Legal Practice CPD Points 1"
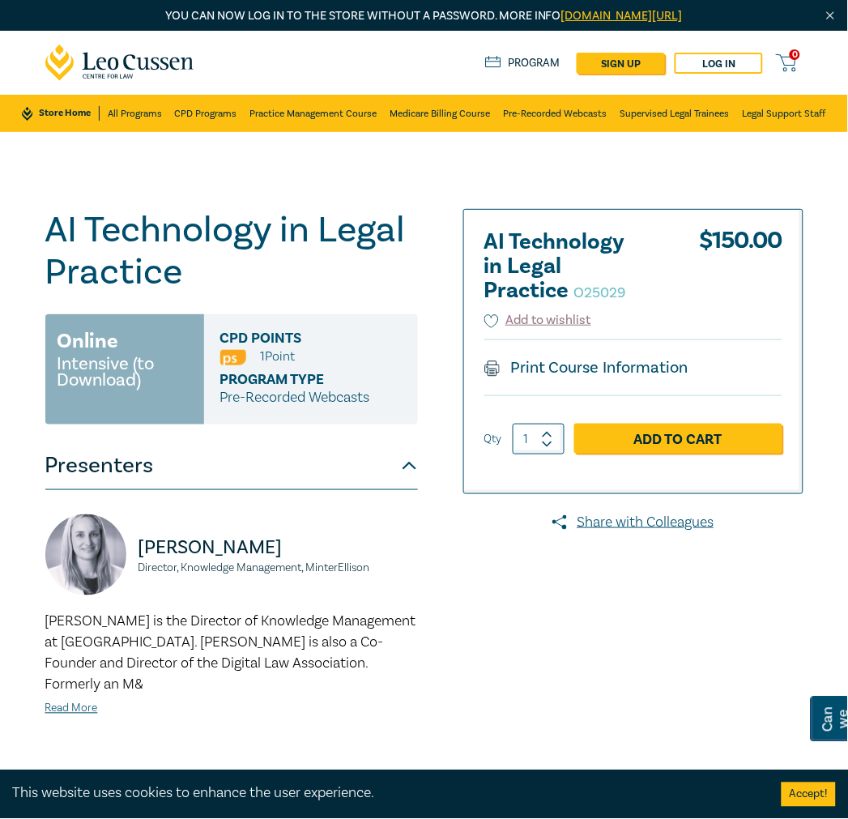
click at [267, 171] on div "AI Technology in Legal Practice O25029 Online Intensive (to Download) CPD Point…" at bounding box center [424, 536] width 848 height 809
click at [196, 110] on link "CPD Programs" at bounding box center [206, 113] width 62 height 37
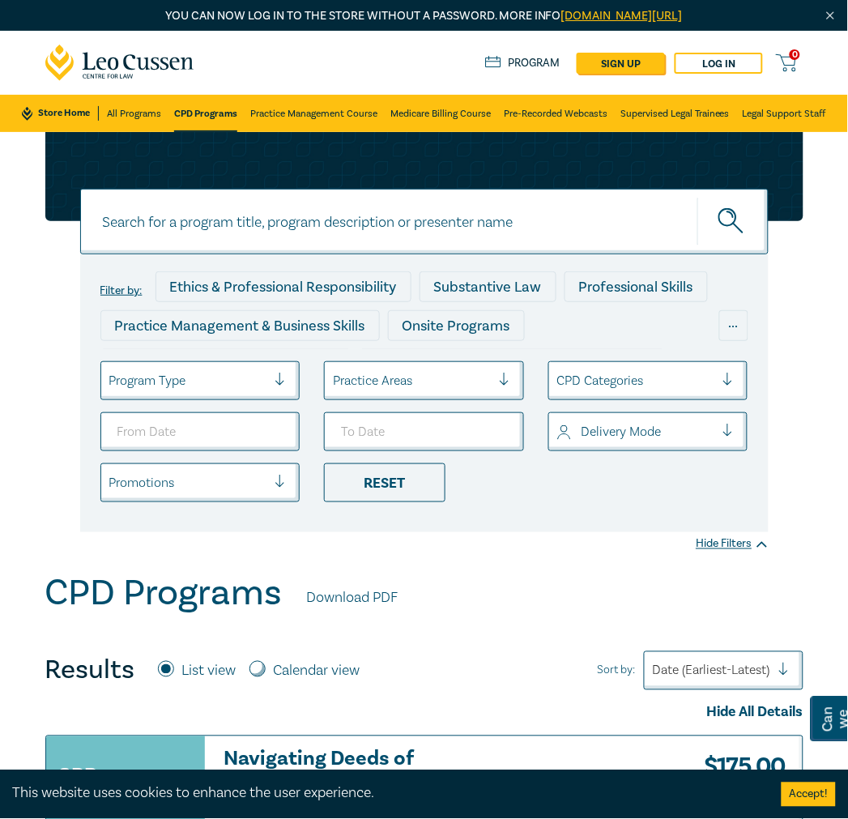
click at [494, 374] on div "Practice Areas" at bounding box center [412, 381] width 174 height 28
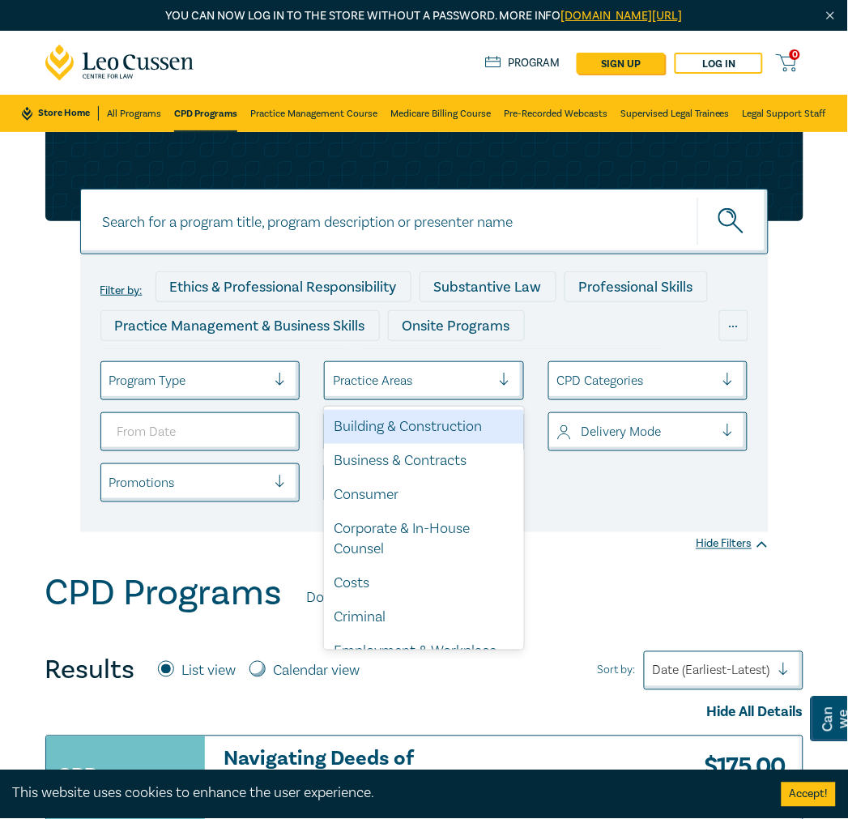
click at [491, 373] on div "Practice Areas" at bounding box center [412, 381] width 174 height 28
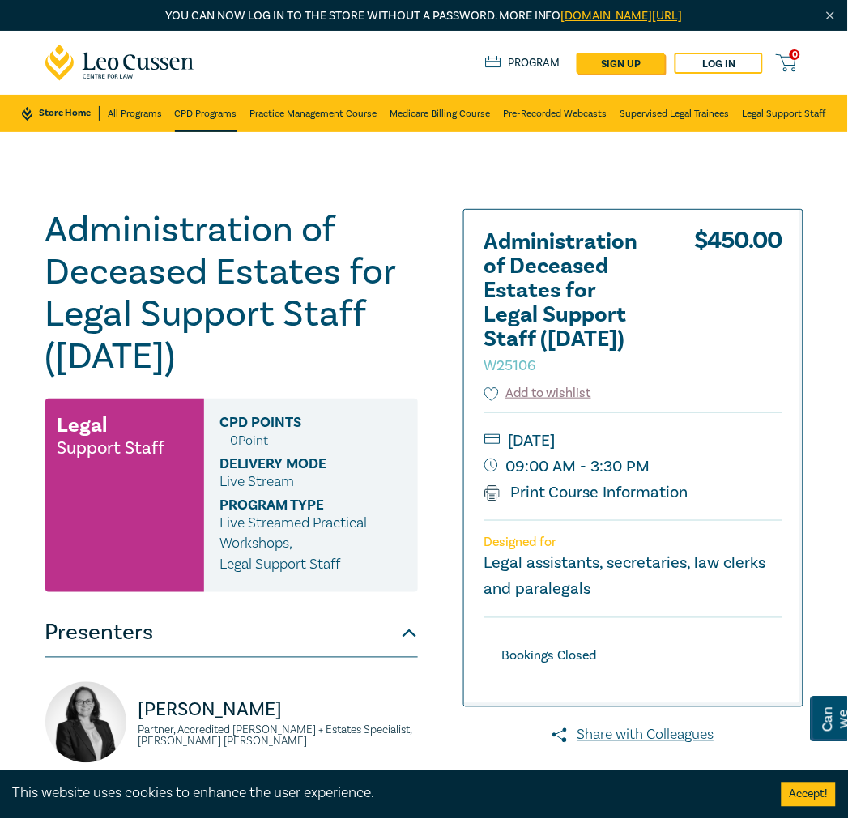
click at [197, 114] on link "CPD Programs" at bounding box center [206, 113] width 62 height 37
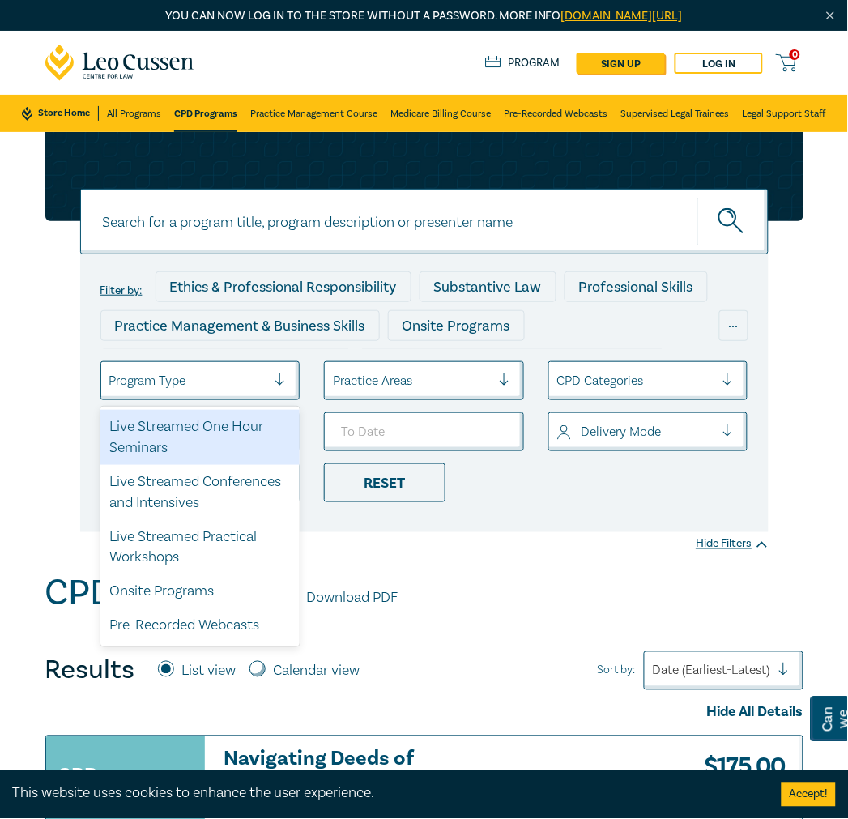
click at [265, 385] on div at bounding box center [188, 380] width 158 height 21
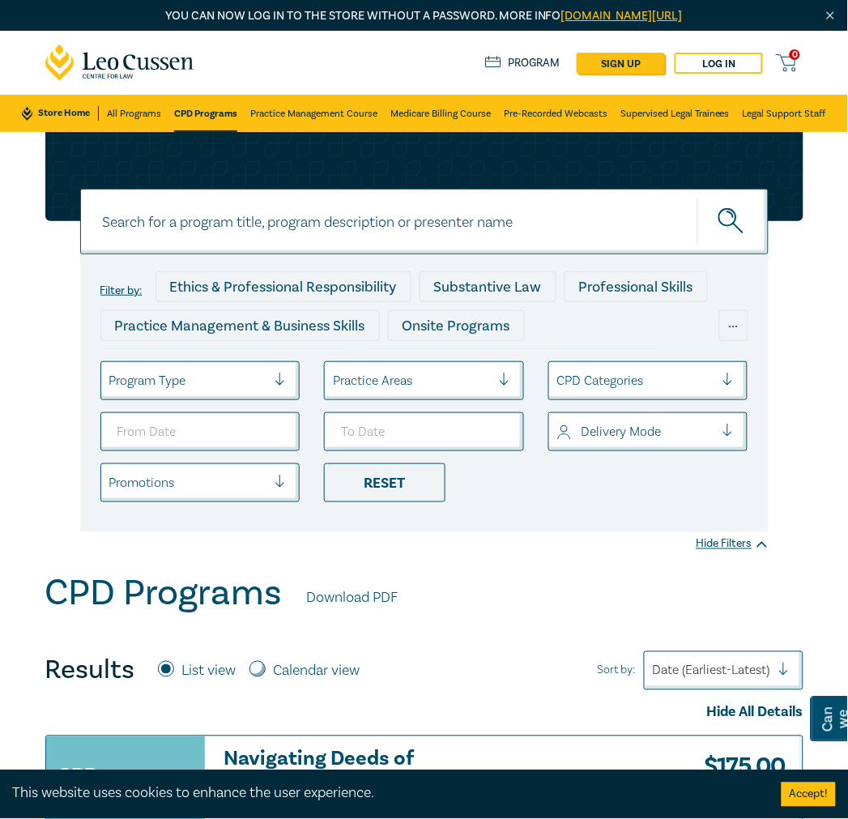
click at [262, 382] on div at bounding box center [188, 380] width 158 height 21
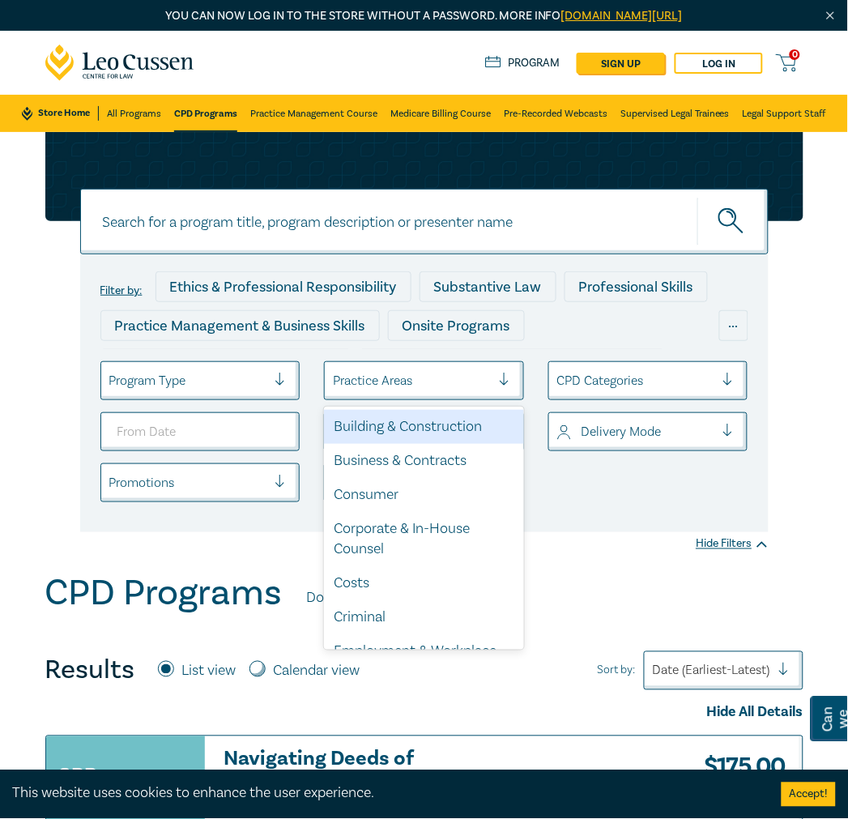
click at [422, 383] on div at bounding box center [412, 380] width 158 height 21
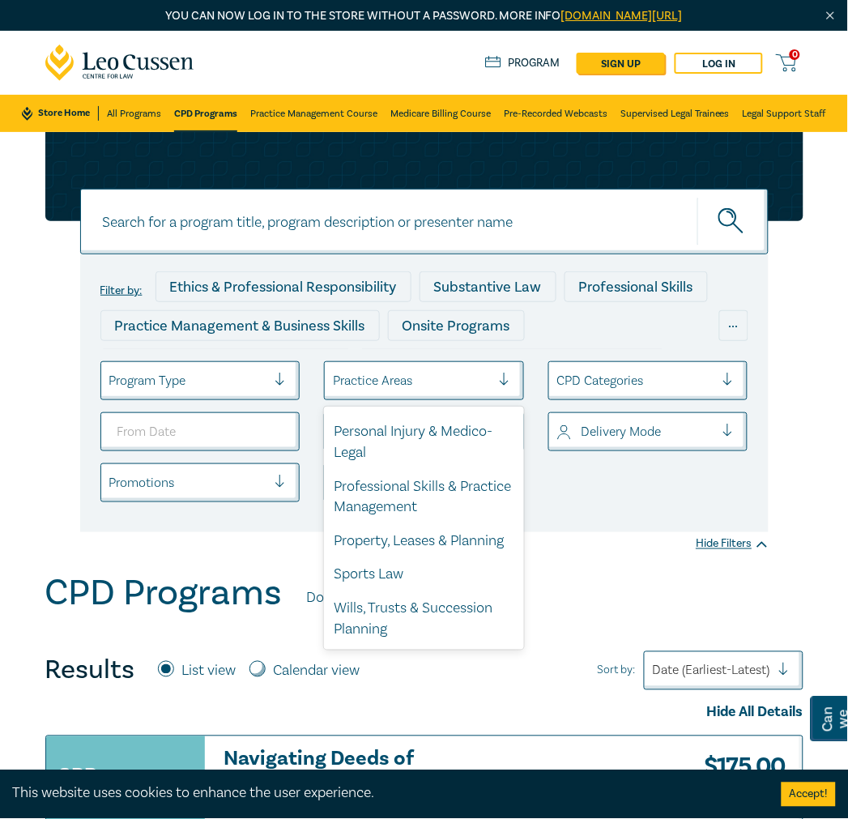
scroll to position [685, 0]
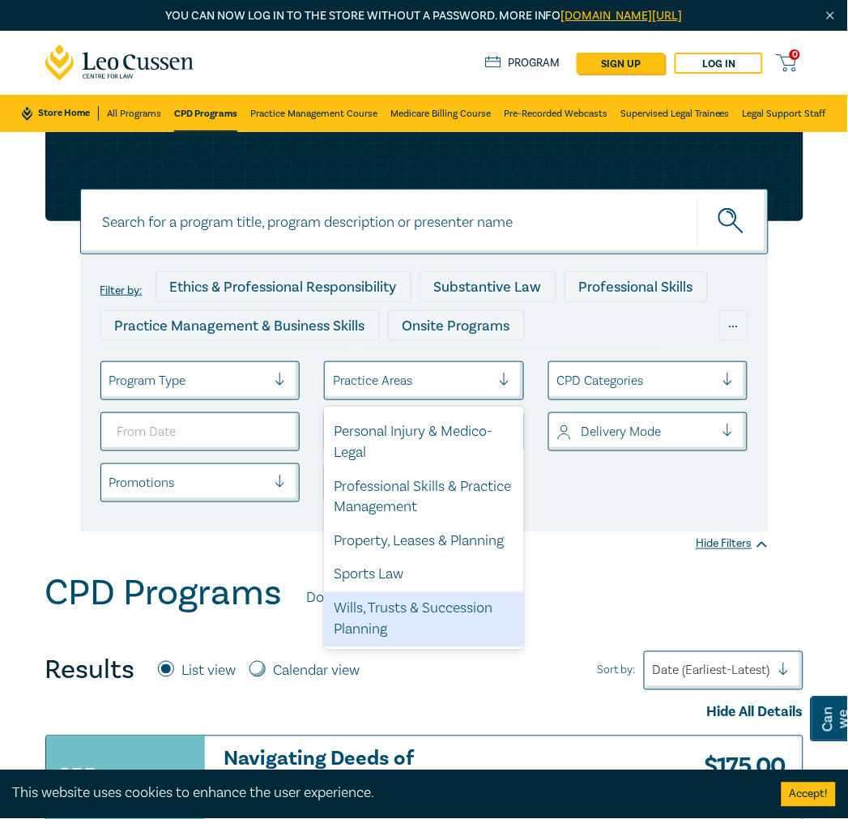
click at [421, 609] on div "Wills, Trusts & Succession Planning" at bounding box center [424, 619] width 200 height 55
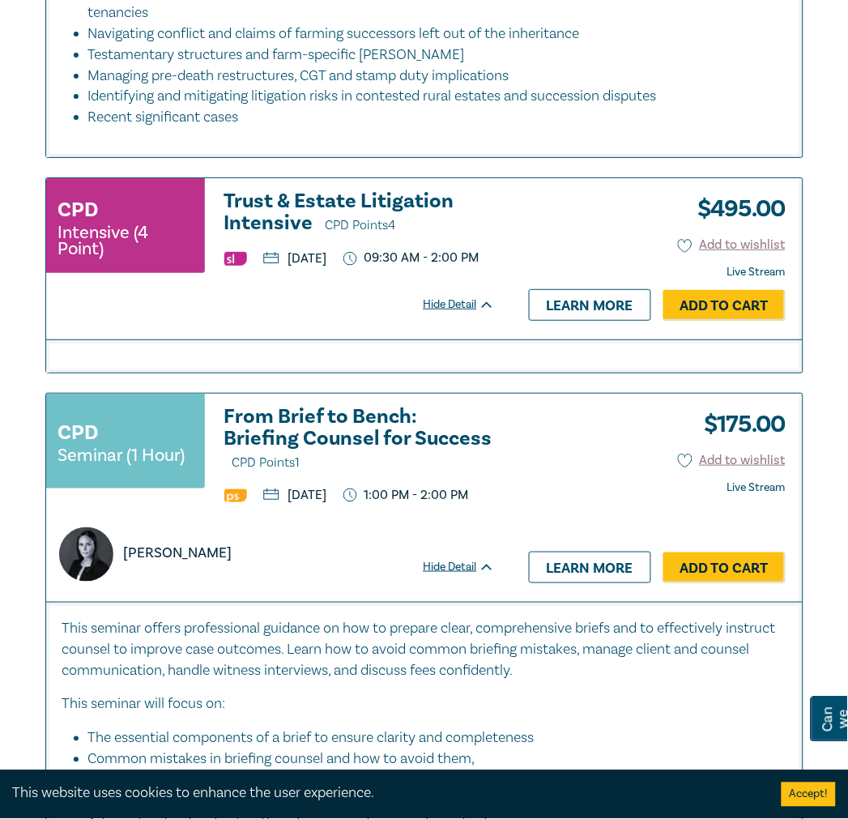
scroll to position [3239, 0]
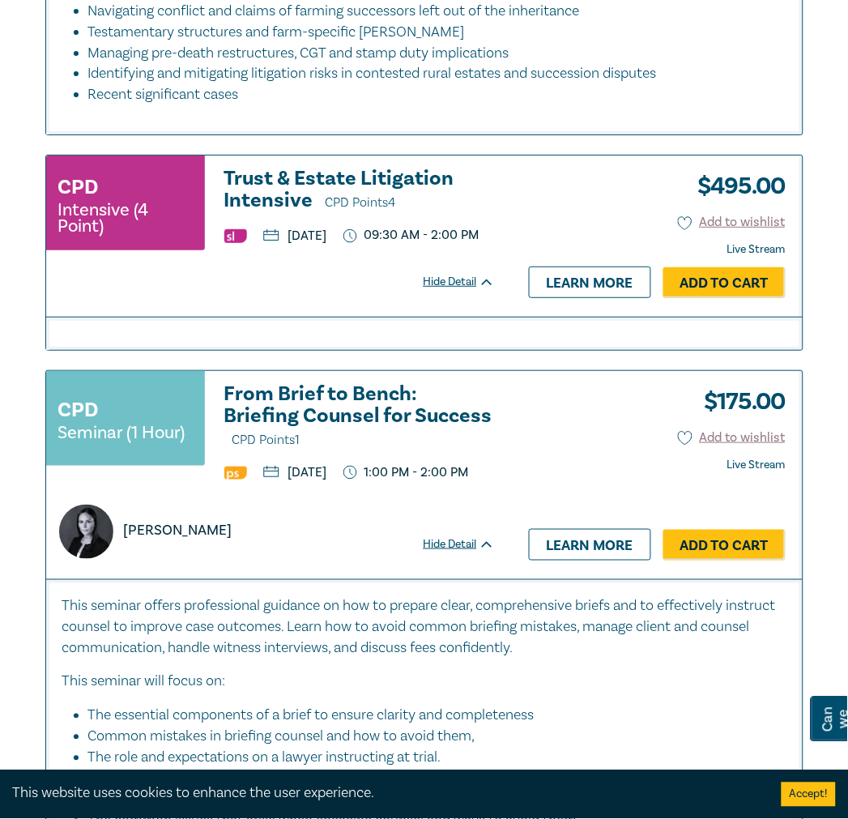
click at [302, 214] on h3 "Trust & Estate Litigation Intensive CPD Points 4" at bounding box center [359, 191] width 270 height 46
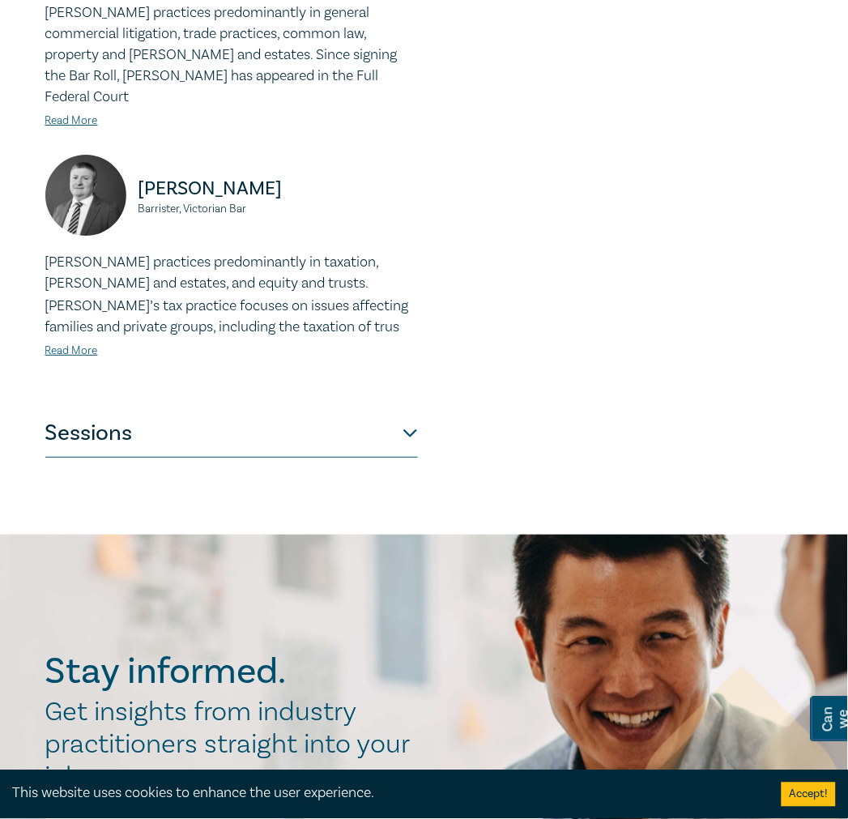
scroll to position [900, 0]
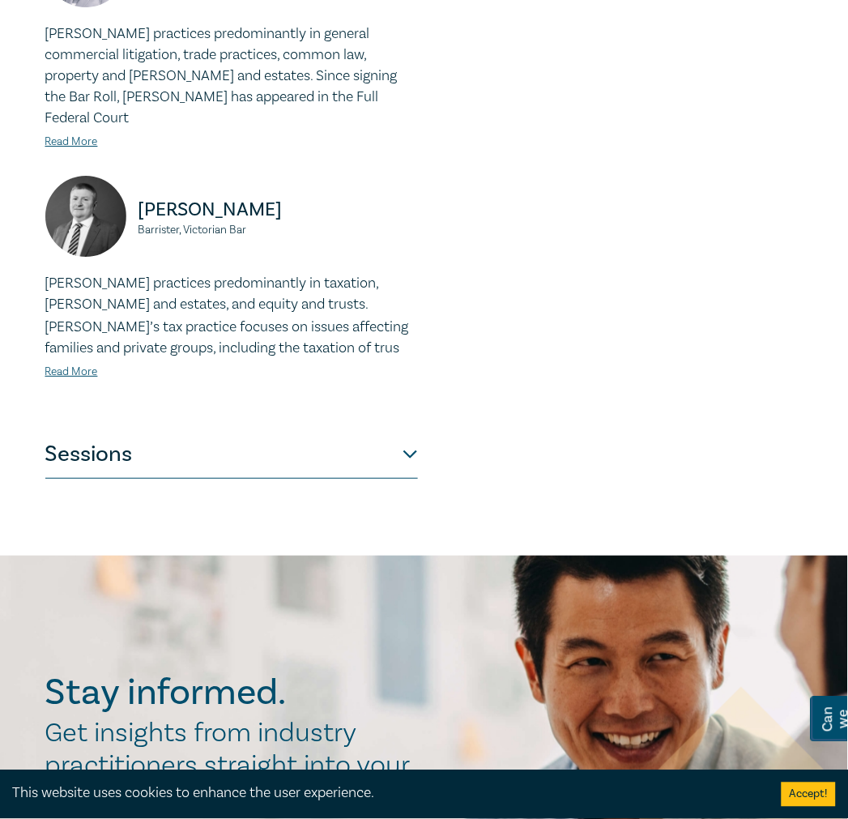
click at [317, 430] on button "Sessions" at bounding box center [231, 454] width 372 height 49
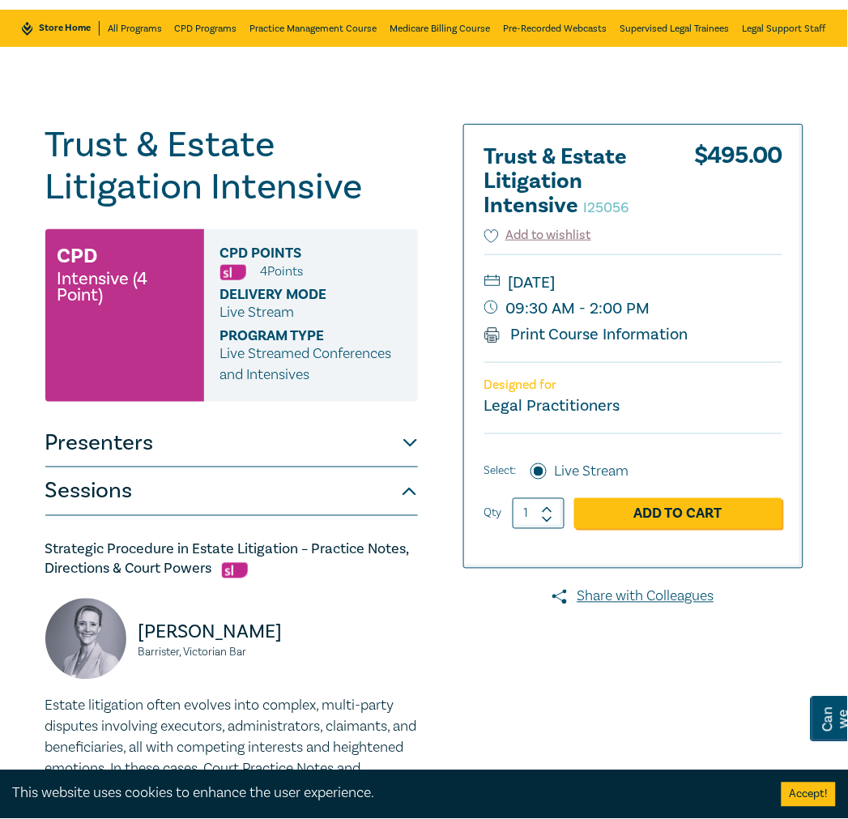
scroll to position [0, 0]
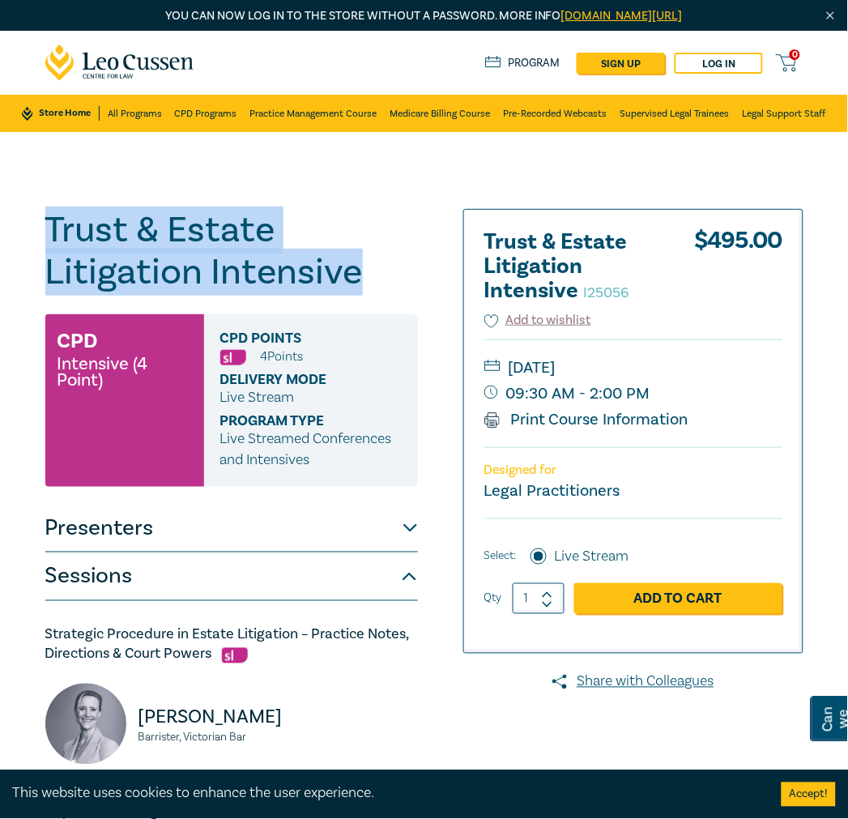
drag, startPoint x: 50, startPoint y: 233, endPoint x: 393, endPoint y: 284, distance: 346.3
click at [393, 284] on h1 "Trust & Estate Litigation Intensive I25056" at bounding box center [231, 251] width 372 height 84
copy h1 "Trust & Estate Litigation Intensive"
click at [294, 212] on h1 "Trust & Estate Litigation Intensive I25056" at bounding box center [231, 251] width 372 height 84
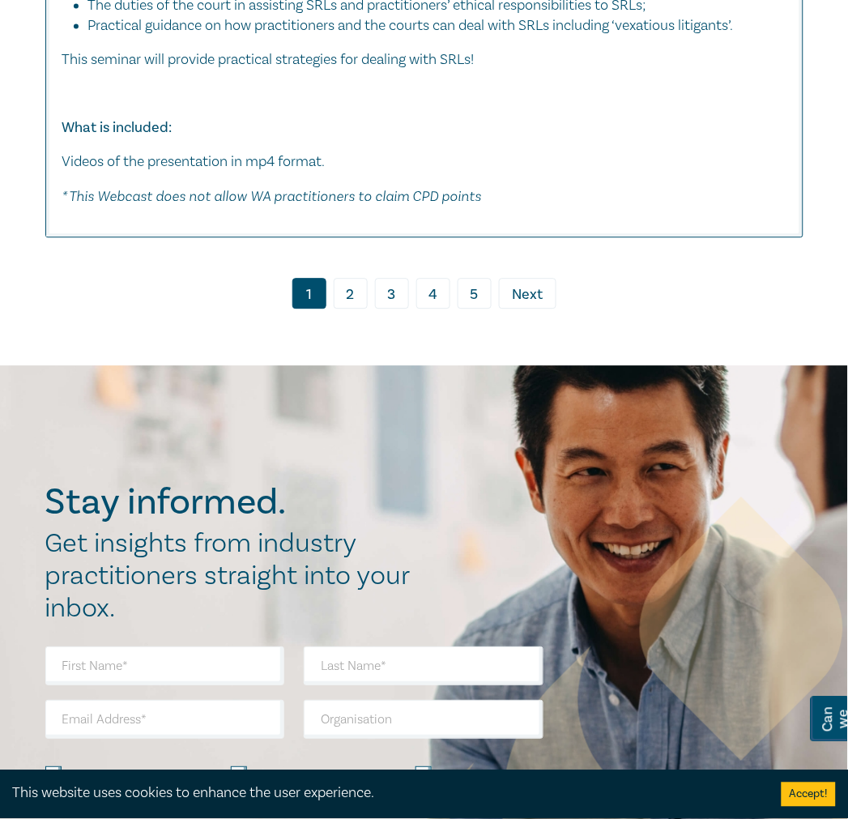
scroll to position [9324, 0]
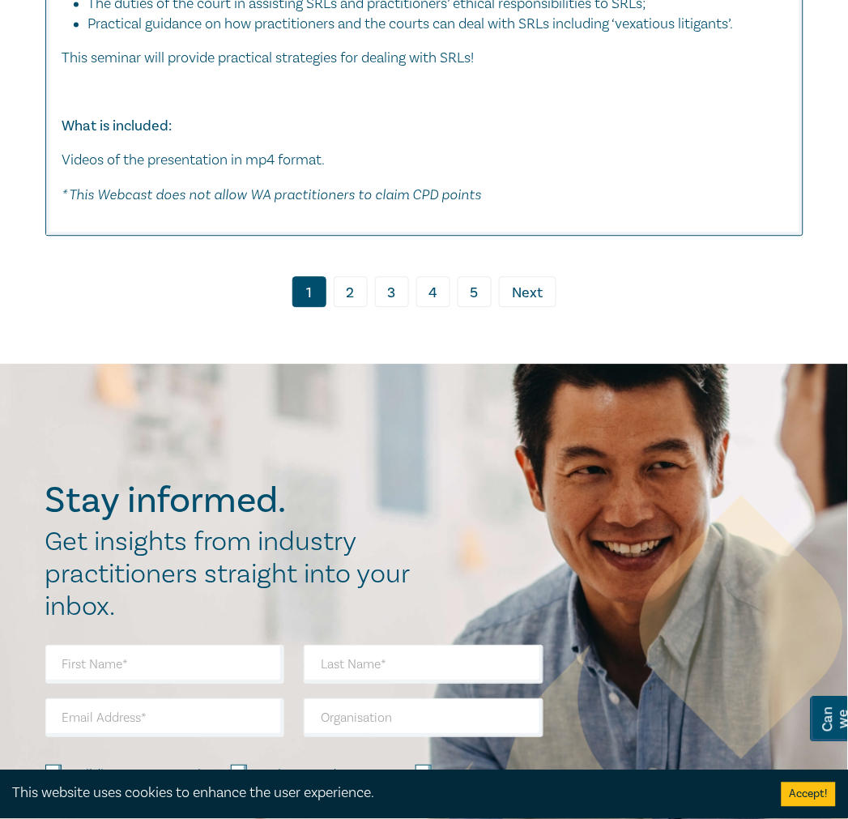
click at [353, 307] on link "2" at bounding box center [351, 291] width 34 height 31
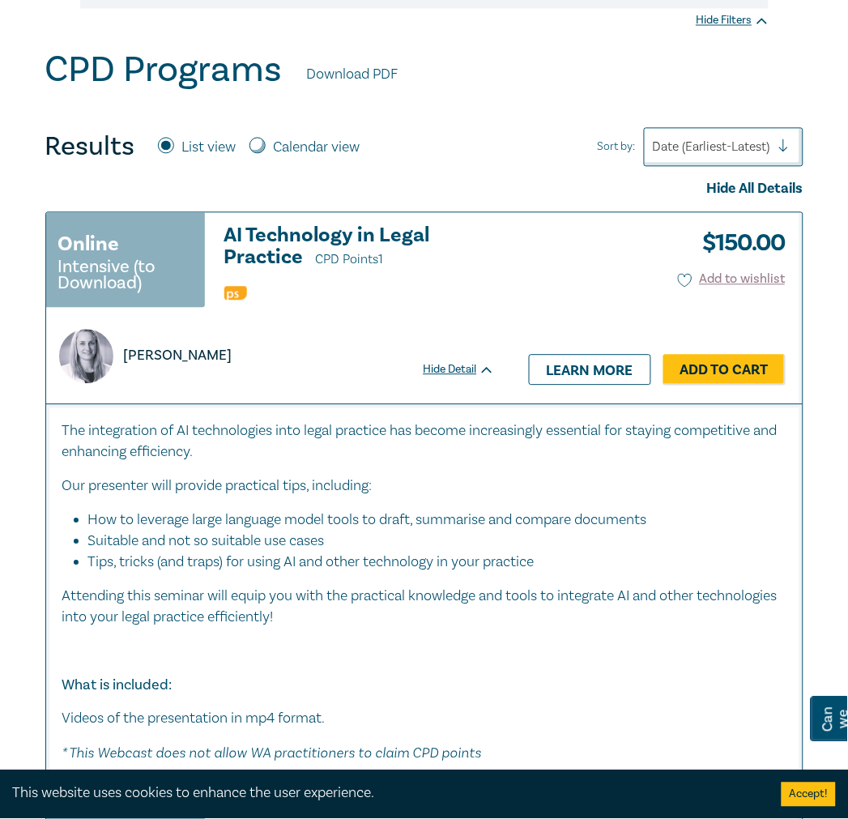
scroll to position [629, 0]
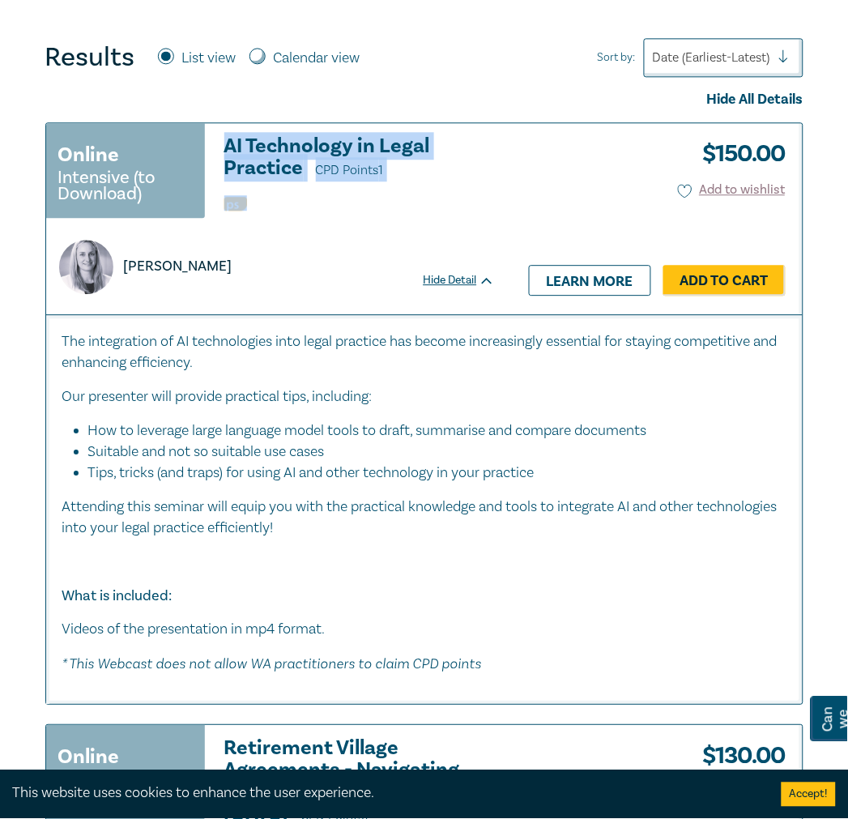
drag, startPoint x: 216, startPoint y: 138, endPoint x: 346, endPoint y: 193, distance: 140.8
click at [346, 193] on div "Online Intensive (to Download) AI Technology in Legal Practice CPD Points 1 [PE…" at bounding box center [270, 177] width 449 height 85
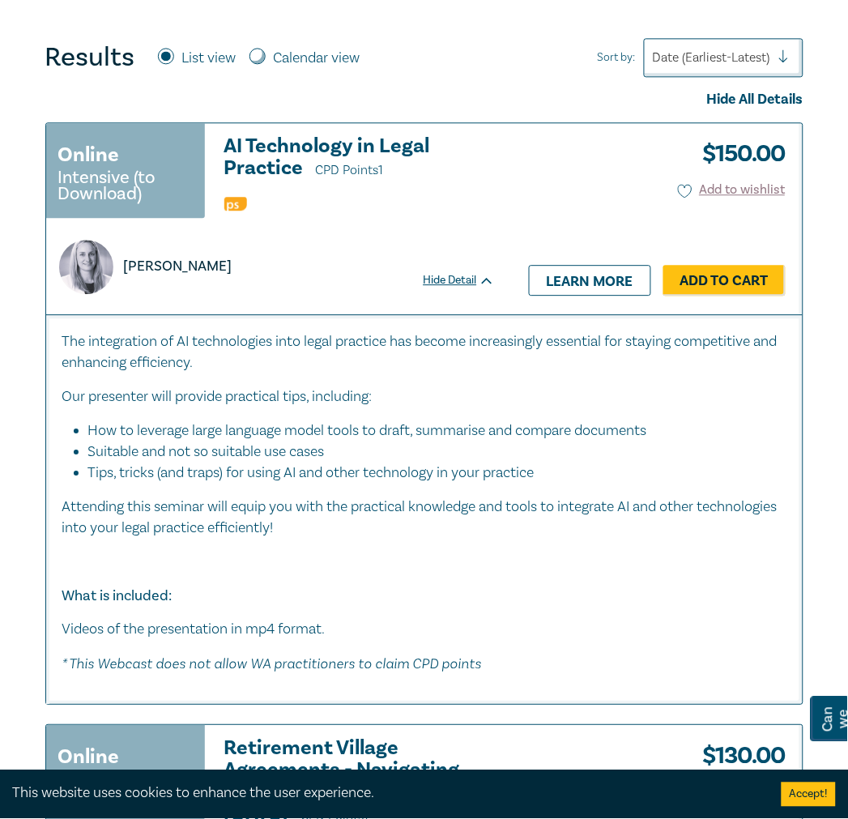
click at [264, 438] on li "How to leverage large language model tools to draft, summarise and compare docu…" at bounding box center [429, 430] width 682 height 21
drag, startPoint x: 317, startPoint y: 431, endPoint x: 662, endPoint y: 444, distance: 346.0
click at [662, 444] on ul "How to leverage large language model tools to draft, summarise and compare docu…" at bounding box center [424, 451] width 724 height 63
click at [662, 444] on li "Suitable and not so suitable use cases" at bounding box center [429, 451] width 682 height 21
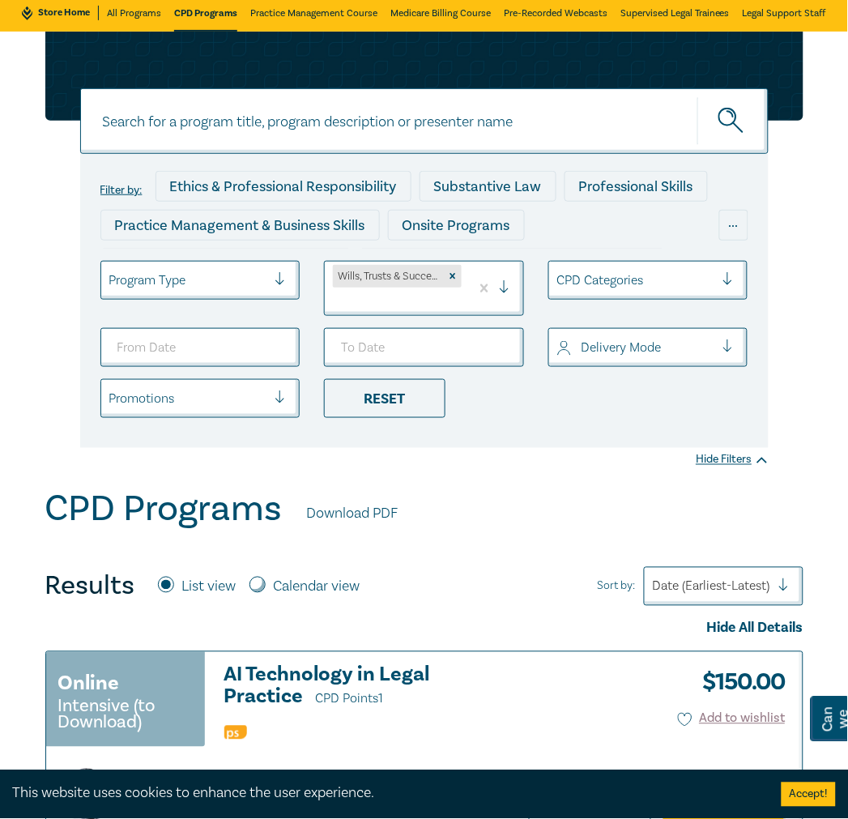
scroll to position [0, 0]
